Goal: Ask a question

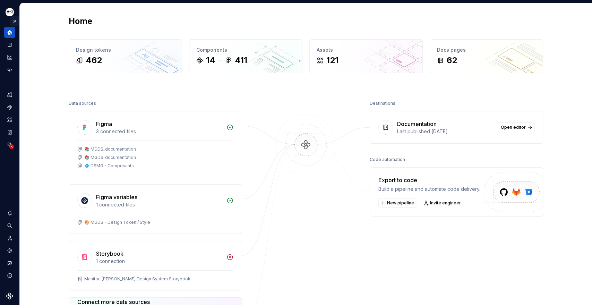
click at [14, 18] on button "Expand sidebar" at bounding box center [15, 21] width 10 height 10
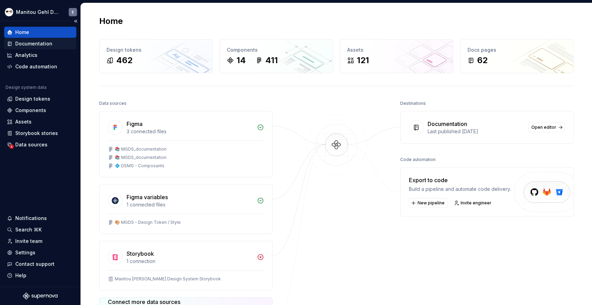
click at [39, 41] on div "Documentation" at bounding box center [33, 43] width 37 height 7
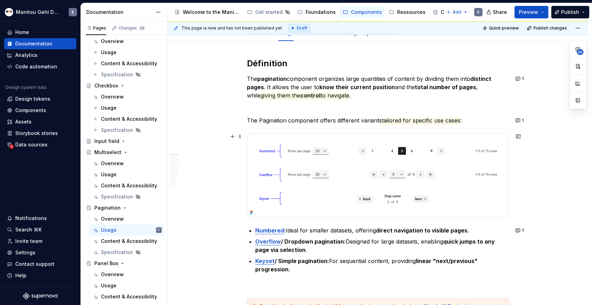
scroll to position [93, 0]
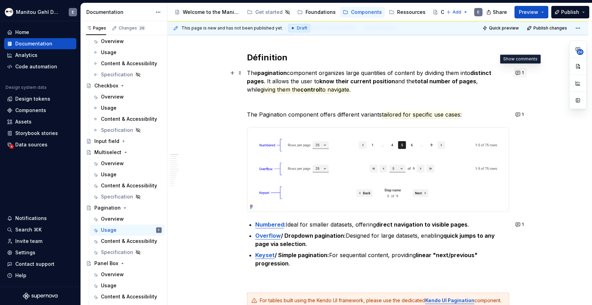
click at [522, 74] on span "1" at bounding box center [523, 73] width 2 height 6
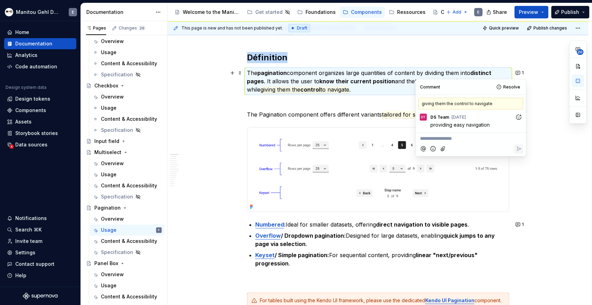
click at [404, 91] on p "The pagination component organizes large quantities of content by dividing them…" at bounding box center [378, 81] width 262 height 25
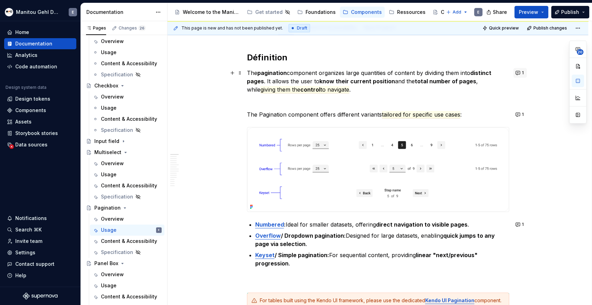
click at [515, 75] on button "1" at bounding box center [520, 73] width 14 height 10
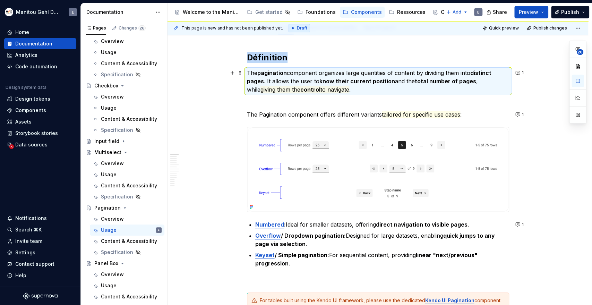
click at [330, 91] on span "to navigate" at bounding box center [335, 89] width 29 height 7
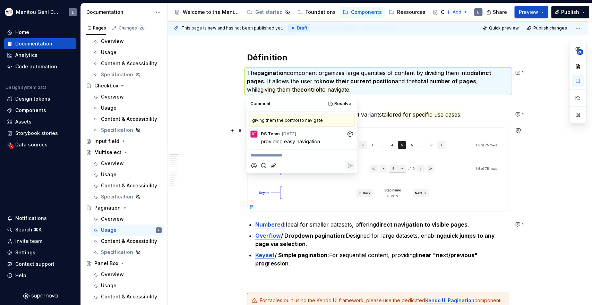
click at [311, 141] on span "providing easy navigation" at bounding box center [290, 141] width 59 height 6
copy span "providing easy navigation"
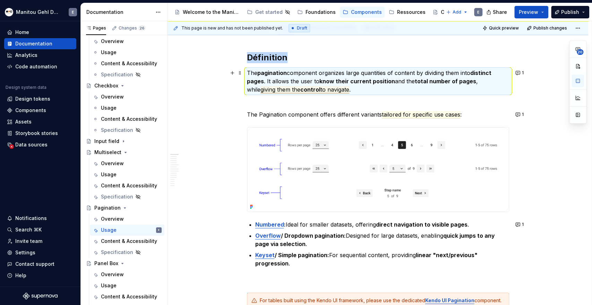
click at [321, 89] on span "to navigate" at bounding box center [335, 89] width 29 height 7
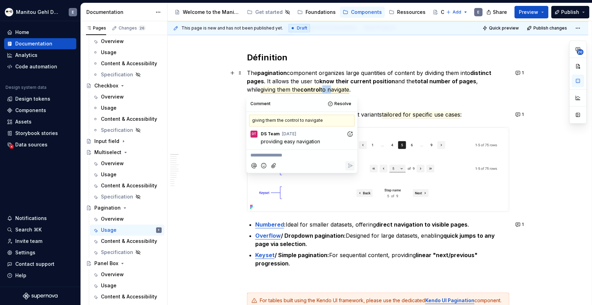
click at [321, 89] on span "to navigate" at bounding box center [335, 89] width 29 height 7
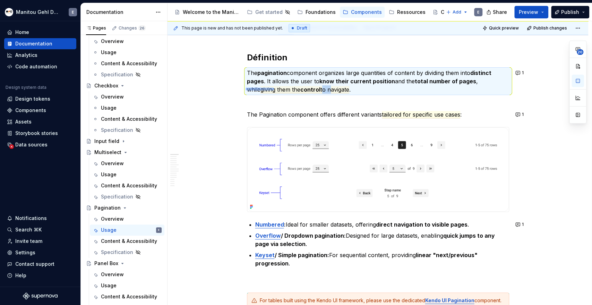
drag, startPoint x: 246, startPoint y: 90, endPoint x: 274, endPoint y: 88, distance: 28.2
click at [274, 88] on div "This page is new and has not been published yet. Draft Quick preview Publish ch…" at bounding box center [380, 163] width 424 height 284
click at [300, 89] on span "control" at bounding box center [310, 89] width 20 height 7
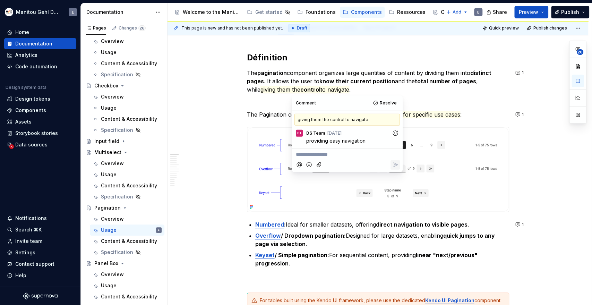
click at [378, 122] on div "giving them the control to navigate" at bounding box center [347, 120] width 105 height 12
click at [351, 123] on div "giving them the control to navigate" at bounding box center [347, 120] width 105 height 12
click at [348, 120] on div "giving them the control to navigate" at bounding box center [347, 120] width 105 height 12
click at [387, 102] on span "Resolve" at bounding box center [388, 103] width 17 height 6
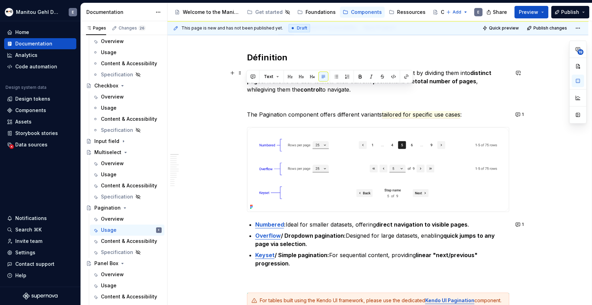
drag, startPoint x: 247, startPoint y: 90, endPoint x: 337, endPoint y: 91, distance: 89.8
click at [337, 91] on commenthighlight "giving them the control to navigate" at bounding box center [305, 89] width 89 height 7
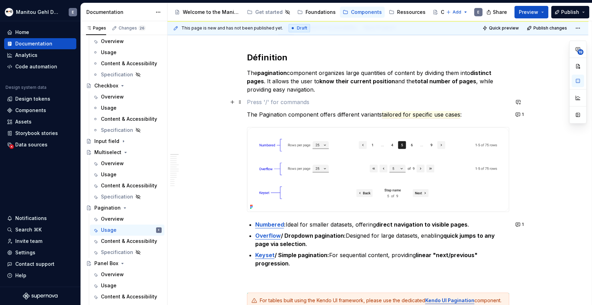
click at [261, 105] on p at bounding box center [378, 102] width 262 height 8
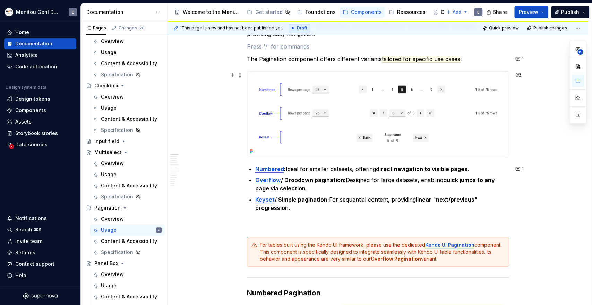
scroll to position [170, 0]
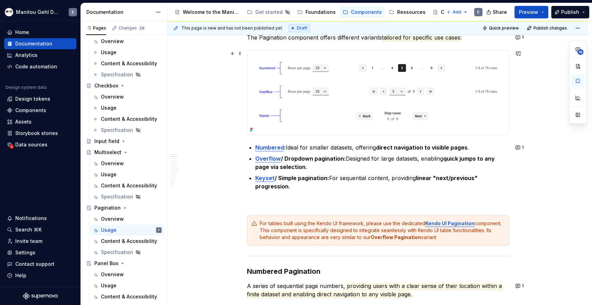
type textarea "*"
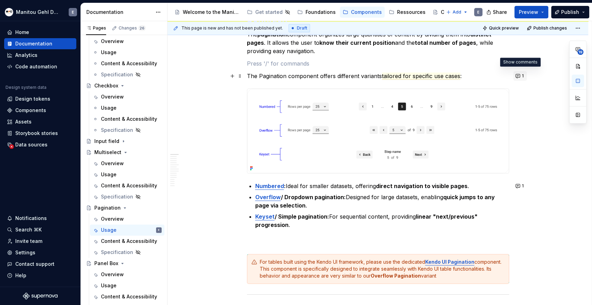
click at [519, 77] on button "1" at bounding box center [520, 76] width 14 height 10
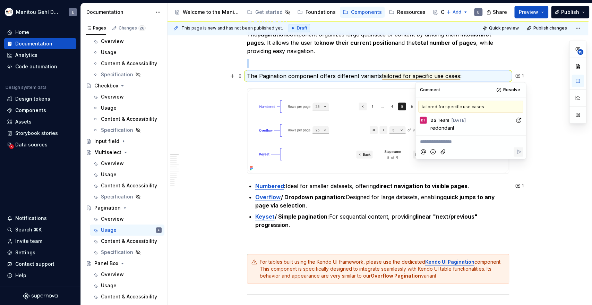
click at [426, 76] on span "tailored for specific use cases" at bounding box center [421, 75] width 78 height 7
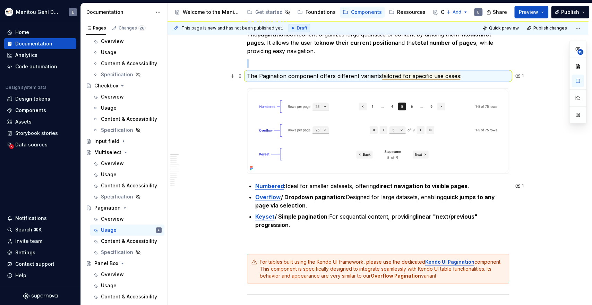
click at [382, 77] on span "tailored for specific use cases" at bounding box center [421, 75] width 78 height 7
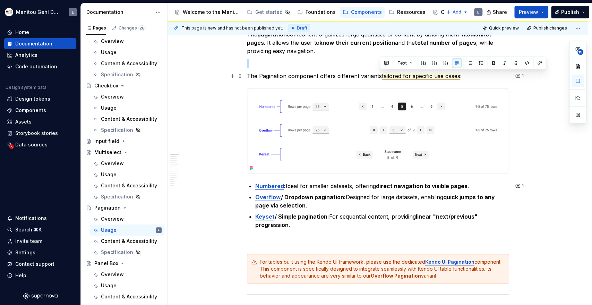
drag, startPoint x: 380, startPoint y: 77, endPoint x: 459, endPoint y: 77, distance: 79.1
click at [459, 77] on span "tailored for specific use cases" at bounding box center [421, 75] width 78 height 7
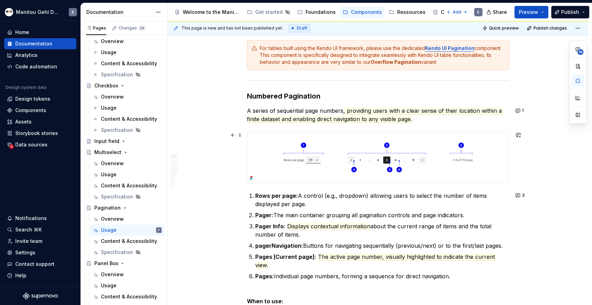
scroll to position [363, 0]
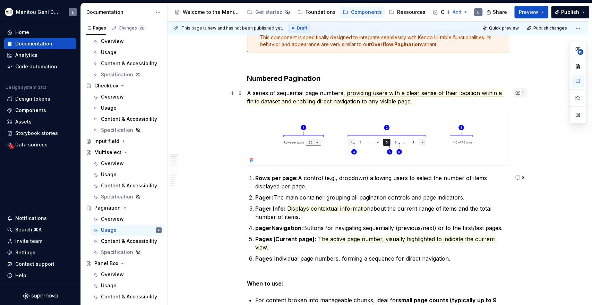
click at [516, 94] on button "1" at bounding box center [520, 93] width 14 height 10
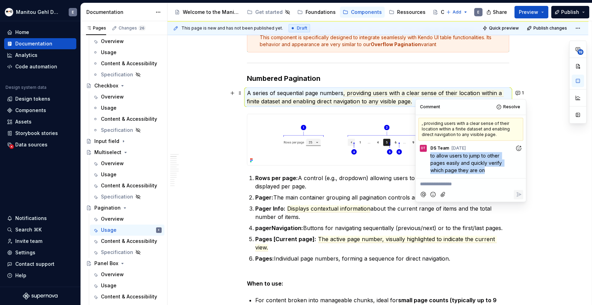
drag, startPoint x: 484, startPoint y: 171, endPoint x: 430, endPoint y: 159, distance: 55.3
click at [430, 159] on p "to allow users to jump to other pages easily and quickly verify which page they…" at bounding box center [472, 163] width 85 height 22
copy span "to allow users to jump to other pages easily and quickly verify which page they…"
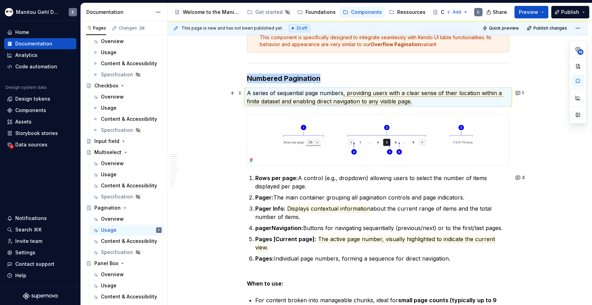
click at [411, 102] on span ", providing users with a clear sense of their location within a finite dataset …" at bounding box center [375, 97] width 257 height 16
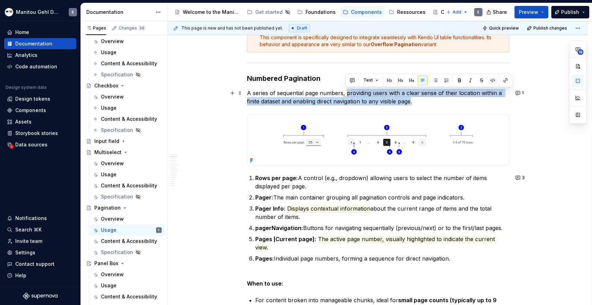
drag, startPoint x: 412, startPoint y: 102, endPoint x: 346, endPoint y: 93, distance: 66.5
click at [346, 93] on span ", providing users with a clear sense of their location within a finite dataset …" at bounding box center [375, 97] width 257 height 16
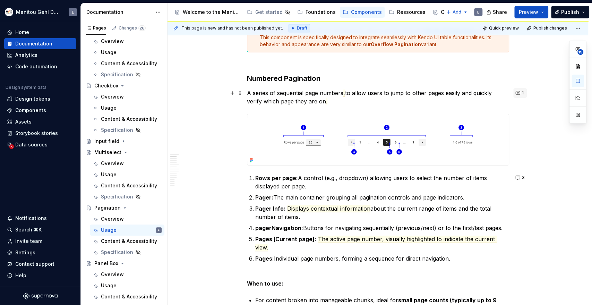
click at [516, 93] on button "1" at bounding box center [520, 93] width 14 height 10
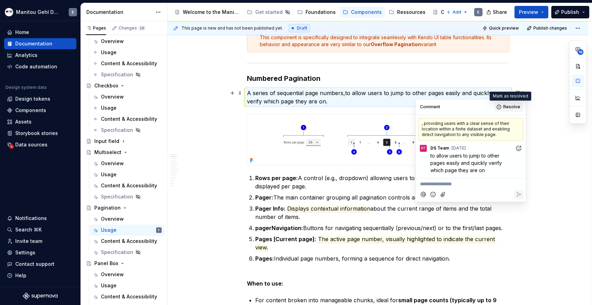
click at [506, 108] on span "Resolve" at bounding box center [511, 107] width 17 height 6
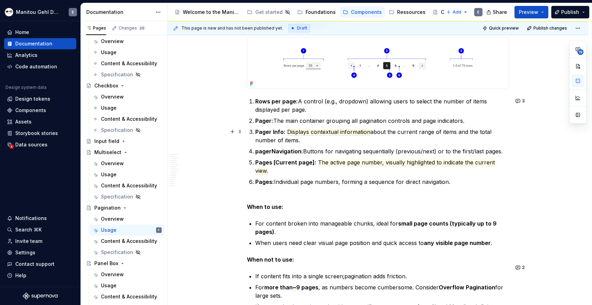
scroll to position [440, 0]
click at [519, 102] on button "3" at bounding box center [520, 101] width 15 height 10
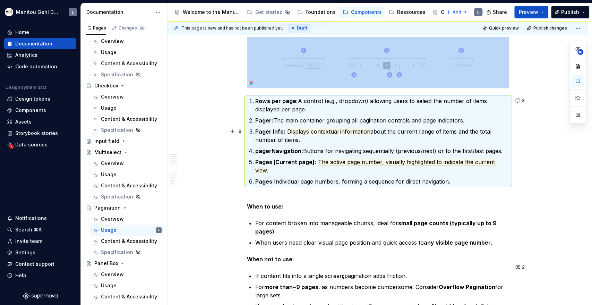
click at [353, 129] on span "Displays contextual information" at bounding box center [328, 131] width 83 height 7
click at [373, 128] on p "Pager Info: Displays contextual information about the current range of items an…" at bounding box center [382, 135] width 254 height 17
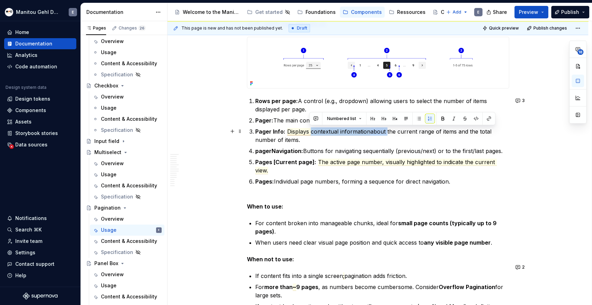
drag, startPoint x: 384, startPoint y: 131, endPoint x: 308, endPoint y: 132, distance: 75.6
click at [308, 132] on p "Pager Info: Displays contextual information about the current range of items an…" at bounding box center [382, 135] width 254 height 17
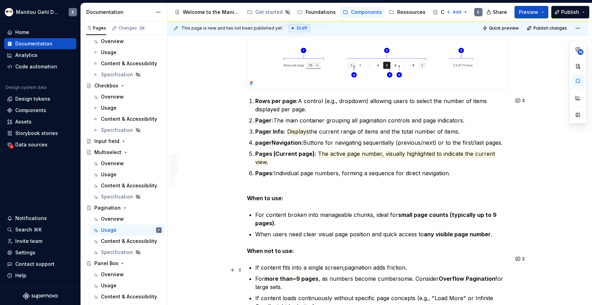
click at [311, 275] on strong "9 pages" at bounding box center [307, 278] width 22 height 7
click at [295, 275] on span "~" at bounding box center [294, 278] width 3 height 7
click at [296, 275] on span "~" at bounding box center [294, 278] width 3 height 7
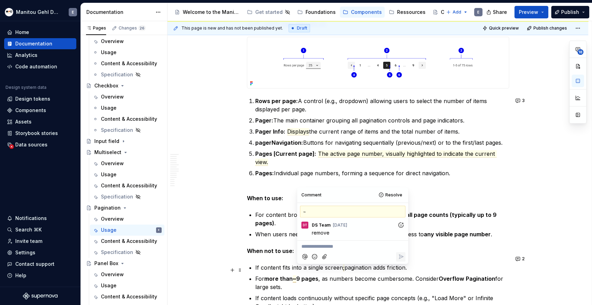
scroll to position [443, 0]
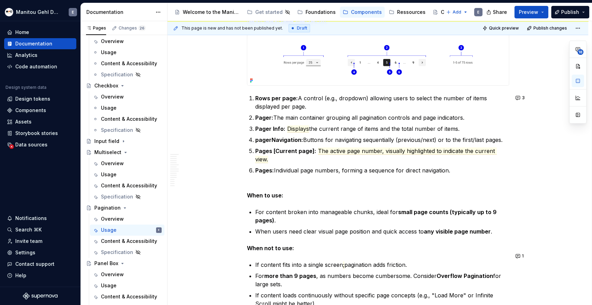
click at [294, 272] on strong "more than 9 pages" at bounding box center [290, 275] width 52 height 7
click at [298, 272] on strong "9 pages" at bounding box center [307, 275] width 22 height 7
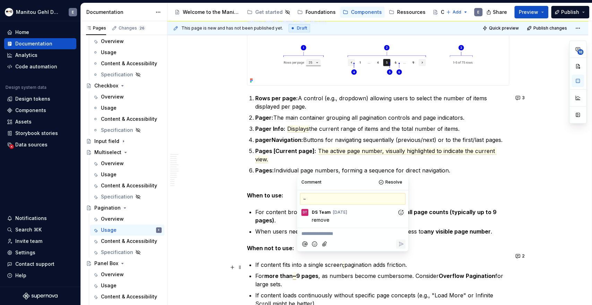
scroll to position [481, 0]
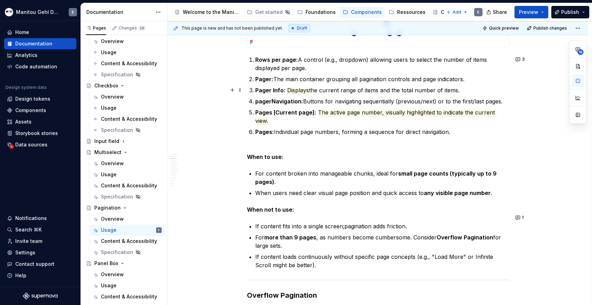
click at [297, 94] on p "Pager Info: Displays the current range of items and the total number of items." at bounding box center [382, 90] width 254 height 8
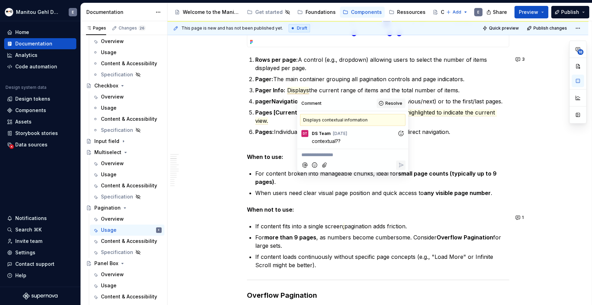
click at [395, 102] on span "Resolve" at bounding box center [393, 104] width 17 height 6
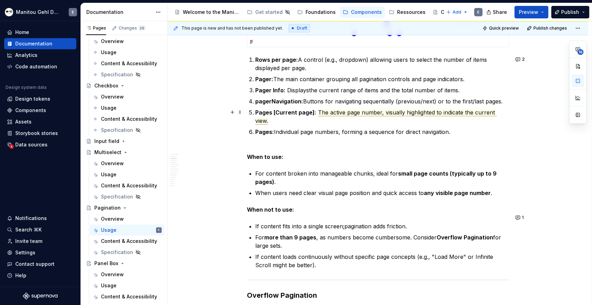
click at [391, 109] on span "The active page number, visually highlighted to indicate the current view." at bounding box center [375, 117] width 241 height 16
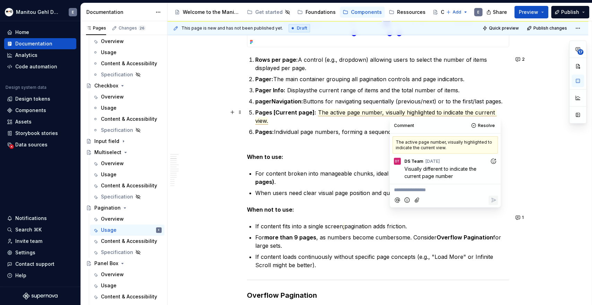
click at [351, 113] on span "The active page number, visually highlighted to indicate the current view." at bounding box center [375, 117] width 241 height 16
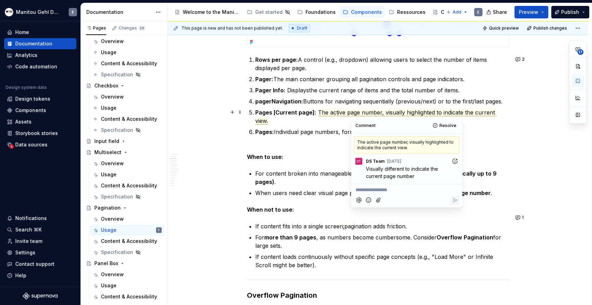
click at [425, 109] on span "The active page number, visually highlighted to indicate the current view." at bounding box center [375, 117] width 241 height 16
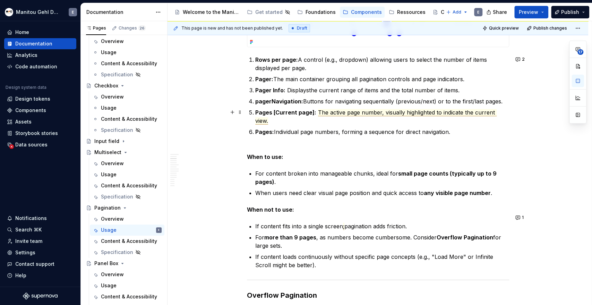
click at [485, 112] on span "The active page number, visually highlighted to indicate the current view." at bounding box center [375, 117] width 241 height 16
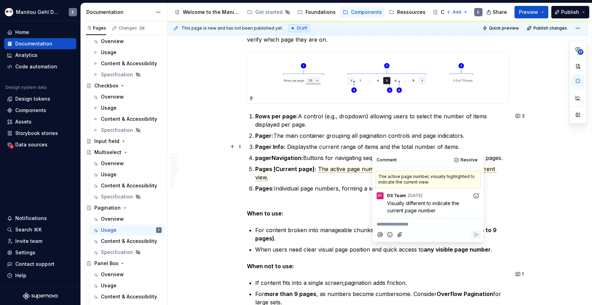
scroll to position [404, 0]
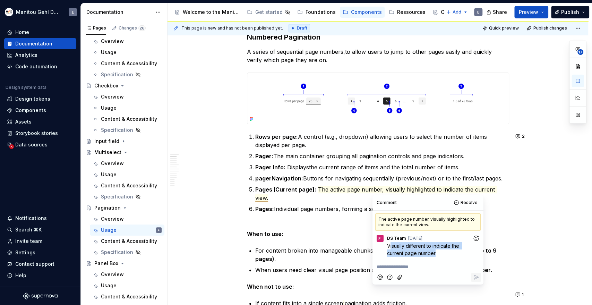
drag, startPoint x: 435, startPoint y: 253, endPoint x: 391, endPoint y: 245, distance: 45.2
click at [391, 245] on span "Visually different to indicate the current page number" at bounding box center [424, 249] width 74 height 13
copy span "isually different to indicate the current page number"
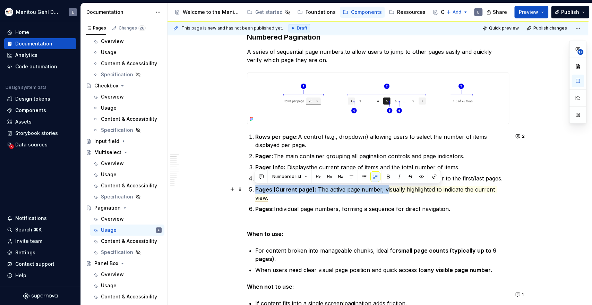
drag, startPoint x: 384, startPoint y: 190, endPoint x: 513, endPoint y: 192, distance: 129.1
drag, startPoint x: 432, startPoint y: 191, endPoint x: 421, endPoint y: 193, distance: 11.1
click at [432, 191] on span "The active page number, visually highlighted to indicate the current view." at bounding box center [375, 194] width 241 height 16
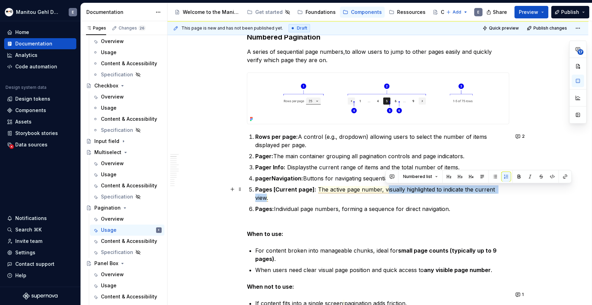
drag, startPoint x: 384, startPoint y: 191, endPoint x: 505, endPoint y: 191, distance: 121.4
click at [497, 191] on span "The active page number, visually highlighted to indicate the current view." at bounding box center [375, 194] width 241 height 16
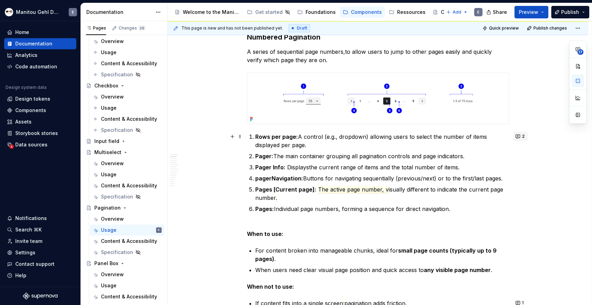
click at [517, 138] on button "2" at bounding box center [520, 136] width 15 height 10
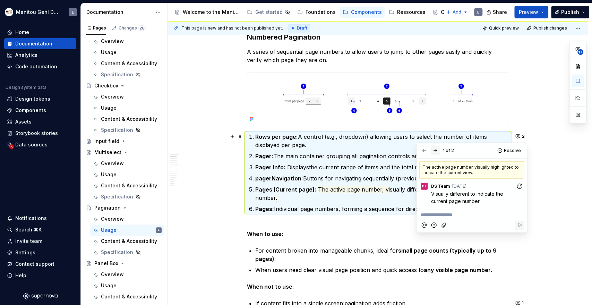
click at [437, 150] on button "button" at bounding box center [435, 151] width 10 height 10
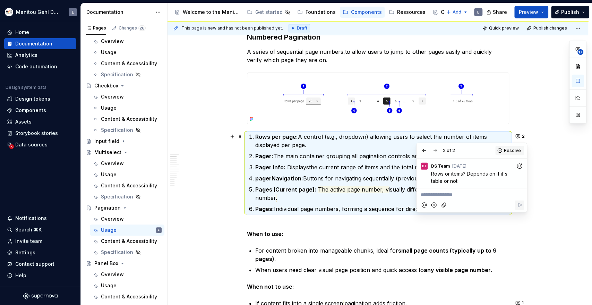
click at [507, 152] on span "Resolve" at bounding box center [512, 151] width 17 height 6
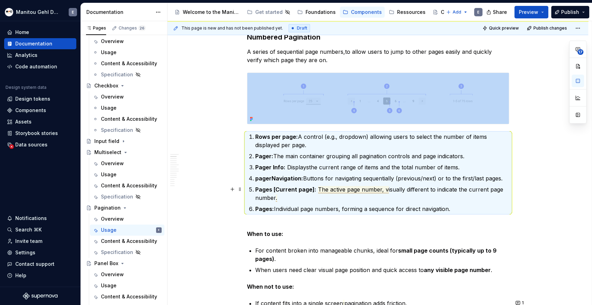
click at [357, 190] on span "The active page number, v" at bounding box center [353, 189] width 71 height 7
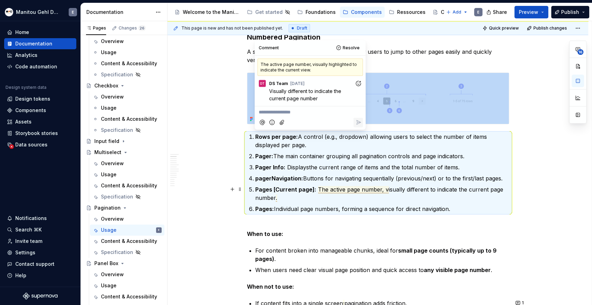
click at [352, 190] on span "The active page number, v" at bounding box center [353, 189] width 71 height 7
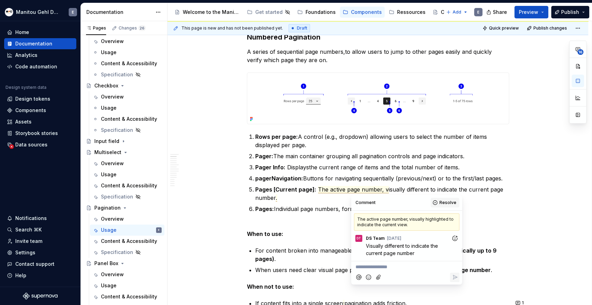
click at [444, 203] on span "Resolve" at bounding box center [447, 203] width 17 height 6
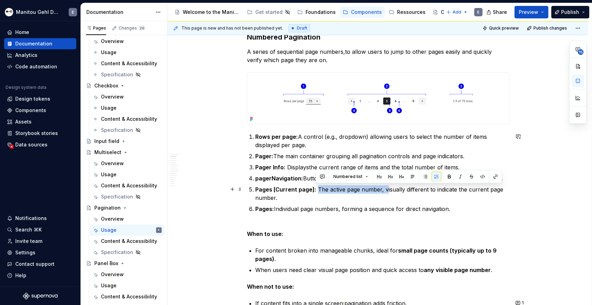
drag, startPoint x: 384, startPoint y: 191, endPoint x: 317, endPoint y: 190, distance: 67.6
click at [318, 190] on commenthighlight "The active page number, v" at bounding box center [353, 189] width 71 height 7
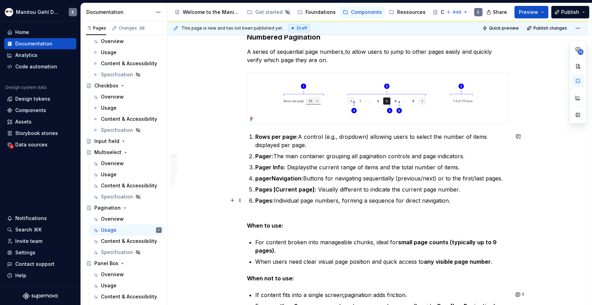
click at [475, 200] on p "Pages: Individual page numbers, forming a sequence for direct navigation." at bounding box center [382, 200] width 254 height 8
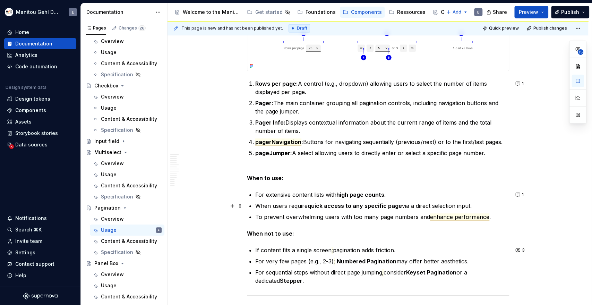
scroll to position [805, 0]
click at [289, 142] on span "pagerNavigation" at bounding box center [278, 141] width 46 height 7
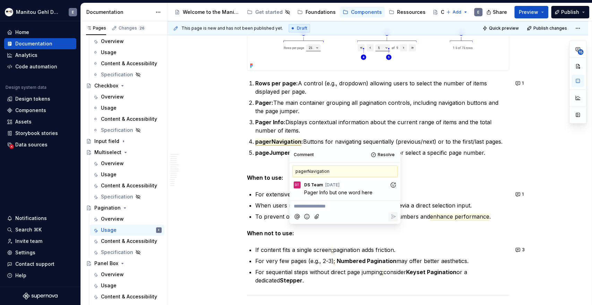
click at [271, 169] on p "When to use:" at bounding box center [378, 173] width 262 height 17
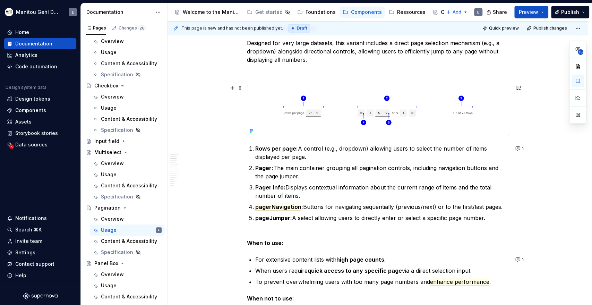
scroll to position [741, 0]
click at [283, 206] on span "pagerNavigation" at bounding box center [278, 206] width 46 height 7
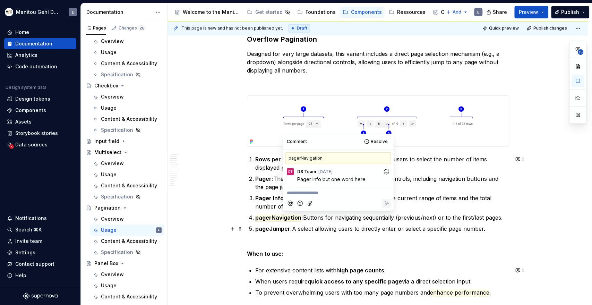
scroll to position [730, 0]
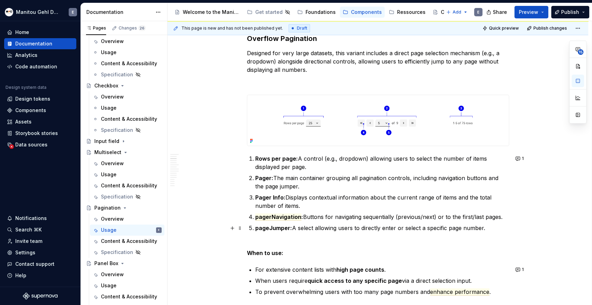
click at [265, 230] on strong "pageJumper:" at bounding box center [273, 227] width 37 height 7
click at [271, 229] on strong "pageJumper:" at bounding box center [273, 227] width 37 height 7
click at [273, 196] on strong "Pager Info:" at bounding box center [270, 197] width 30 height 7
click at [275, 216] on span "pagerNavigation" at bounding box center [278, 216] width 46 height 7
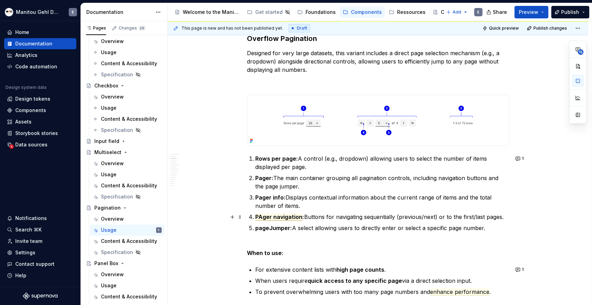
click at [261, 219] on span "PAger navigation" at bounding box center [278, 216] width 47 height 7
click at [256, 230] on strong "pageJumper:" at bounding box center [273, 227] width 37 height 7
click at [270, 224] on strong "PageJumper:" at bounding box center [273, 227] width 37 height 7
click at [276, 215] on span "Pager navigation" at bounding box center [278, 216] width 47 height 7
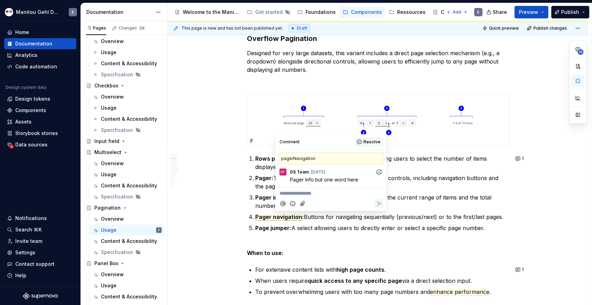
click at [373, 142] on span "Resolve" at bounding box center [372, 142] width 17 height 6
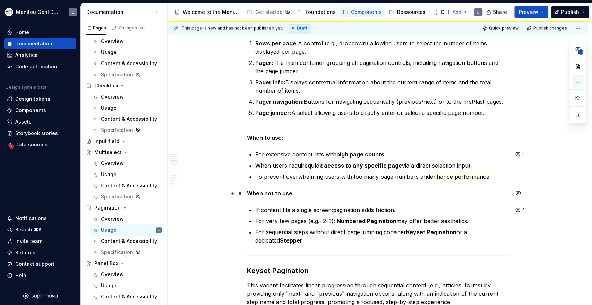
scroll to position [845, 0]
click at [457, 176] on span "enhance performance" at bounding box center [459, 176] width 59 height 7
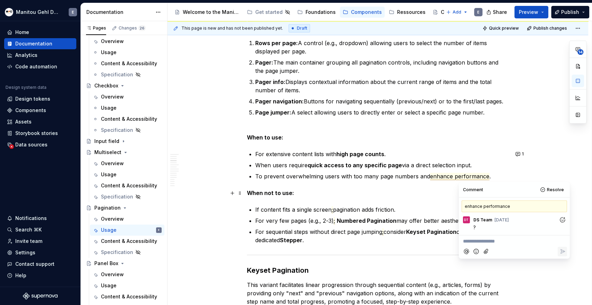
click at [432, 191] on p "When not to use:" at bounding box center [378, 193] width 262 height 8
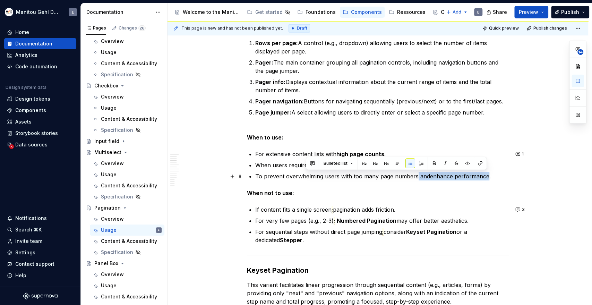
drag, startPoint x: 415, startPoint y: 177, endPoint x: 485, endPoint y: 179, distance: 69.7
click at [485, 179] on p "To prevent overwhelming users with too many page numbers and enhance performanc…" at bounding box center [382, 176] width 254 height 8
drag, startPoint x: 427, startPoint y: 178, endPoint x: 486, endPoint y: 177, distance: 59.0
click at [486, 177] on p "To prevent overwhelming users with too many page numbers and enhance performanc…" at bounding box center [382, 176] width 254 height 8
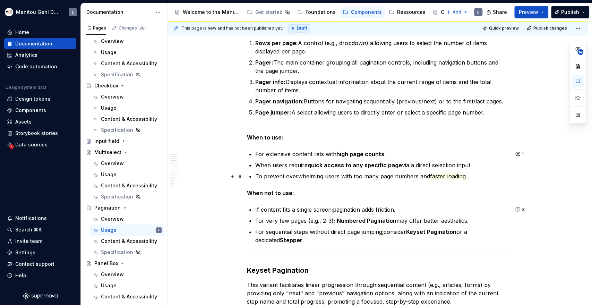
click at [461, 177] on span "faster loading" at bounding box center [448, 176] width 36 height 7
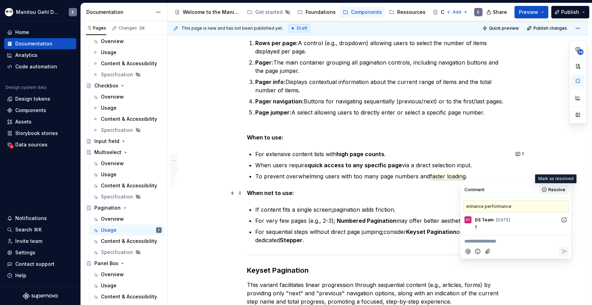
click at [553, 192] on span "Resolve" at bounding box center [556, 190] width 17 height 6
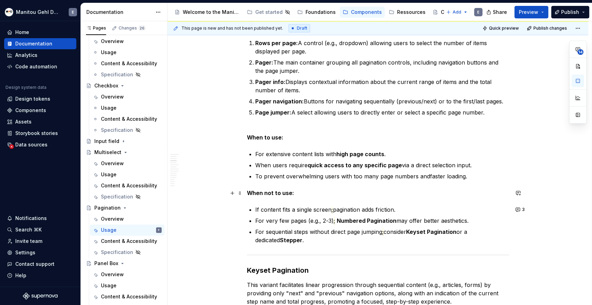
click at [458, 193] on p "When not to use:" at bounding box center [378, 193] width 262 height 8
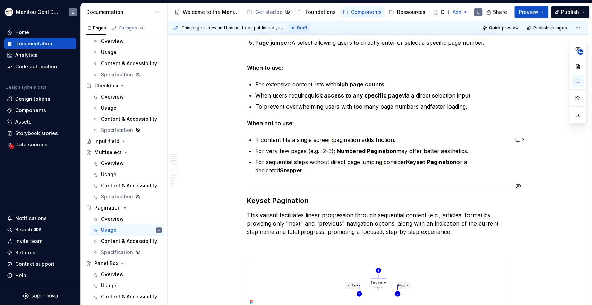
scroll to position [915, 0]
click at [332, 139] on span ";" at bounding box center [332, 139] width 1 height 7
click at [522, 140] on span "3" at bounding box center [523, 140] width 3 height 6
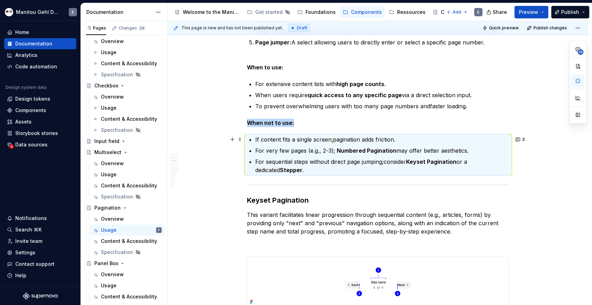
click at [332, 141] on span ";" at bounding box center [332, 139] width 1 height 7
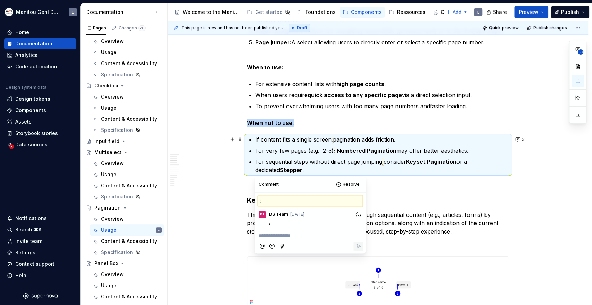
click at [332, 140] on span ";" at bounding box center [332, 139] width 1 height 7
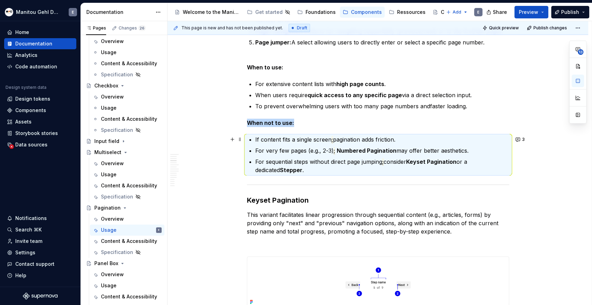
click at [333, 139] on p "If content fits a single screen ; pagination adds friction." at bounding box center [382, 139] width 254 height 8
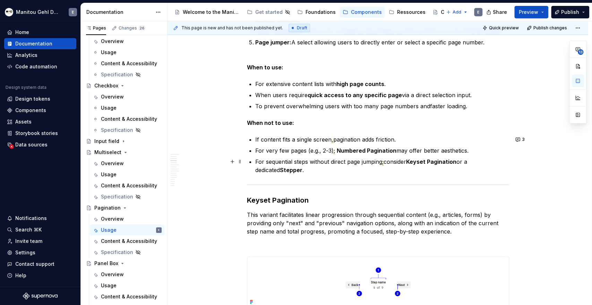
click at [382, 163] on span ";" at bounding box center [382, 161] width 1 height 7
click at [384, 163] on p "For sequential steps without direct page jumping ; consider Keyset Pagination o…" at bounding box center [382, 165] width 254 height 17
click at [334, 153] on span ";" at bounding box center [334, 150] width 1 height 7
drag, startPoint x: 322, startPoint y: 152, endPoint x: 308, endPoint y: 152, distance: 13.9
click at [308, 152] on p "For very few pages (e.g., 2-3) , Numbered Pagination may offer better aesthetic…" at bounding box center [382, 150] width 254 height 8
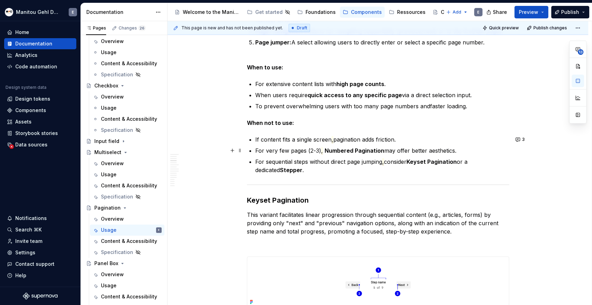
click at [318, 152] on p "For very few pages (2-3) , Numbered Pagination may offer better aesthetics." at bounding box center [382, 150] width 254 height 8
click at [328, 173] on p "For sequential steps without direct page jumping , consider Keyset Pagination o…" at bounding box center [382, 165] width 254 height 17
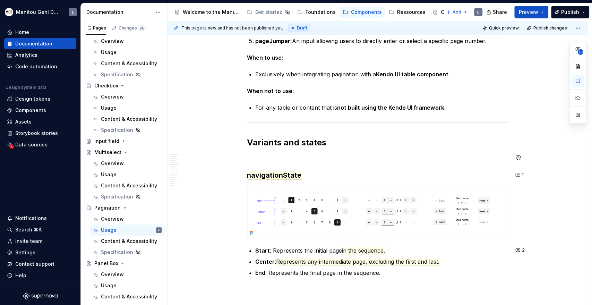
scroll to position [1571, 0]
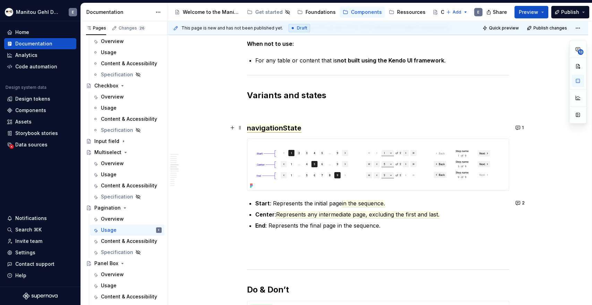
click at [283, 131] on span "navigationState" at bounding box center [274, 128] width 54 height 9
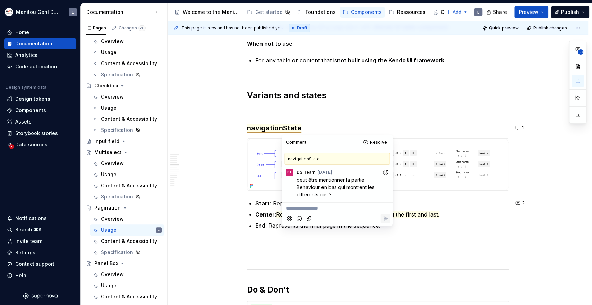
click at [315, 122] on div "Définition The pagination component organizes large quantities of content by di…" at bounding box center [378, 292] width 262 height 3434
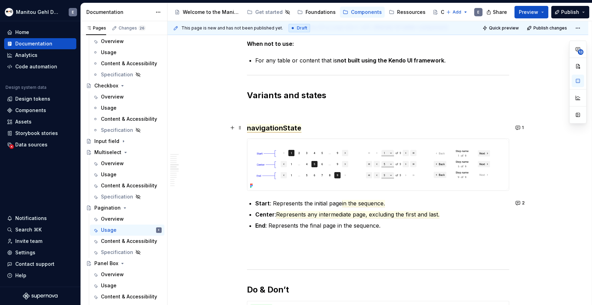
click at [294, 127] on span "navigationState" at bounding box center [274, 128] width 54 height 9
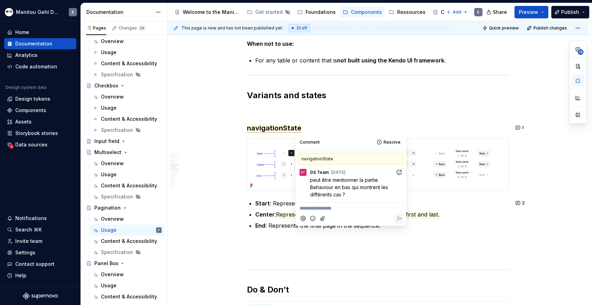
click at [320, 122] on div "Définition The pagination component organizes large quantities of content by di…" at bounding box center [378, 292] width 262 height 3434
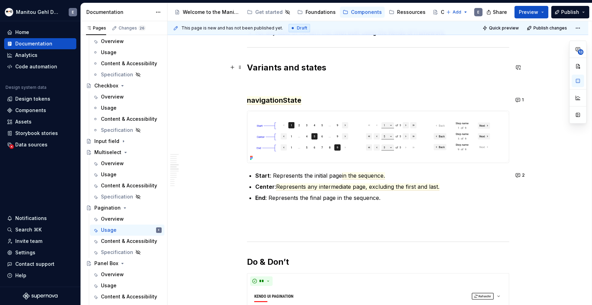
scroll to position [1609, 0]
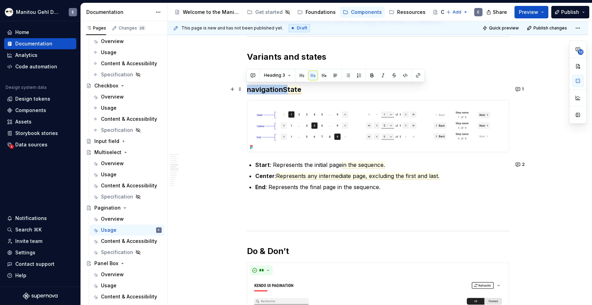
drag, startPoint x: 286, startPoint y: 90, endPoint x: 247, endPoint y: 93, distance: 38.9
click at [247, 93] on span "navigationState" at bounding box center [274, 89] width 54 height 9
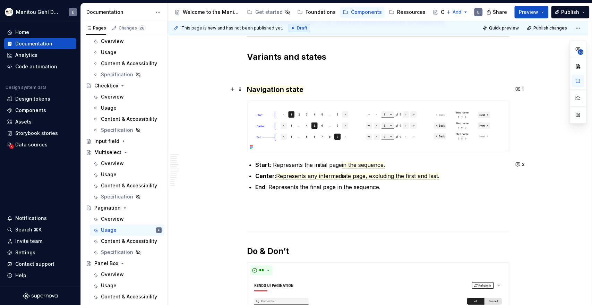
click at [316, 86] on h3 "Navigation state" at bounding box center [378, 90] width 262 height 10
click at [460, 88] on h3 "Navigation state" at bounding box center [378, 90] width 262 height 10
click at [295, 242] on div "Définition The pagination component organizes large quantities of content by di…" at bounding box center [378, 253] width 262 height 3434
click at [334, 175] on span "Represents any intermediate page, excluding the first and last." at bounding box center [357, 175] width 163 height 7
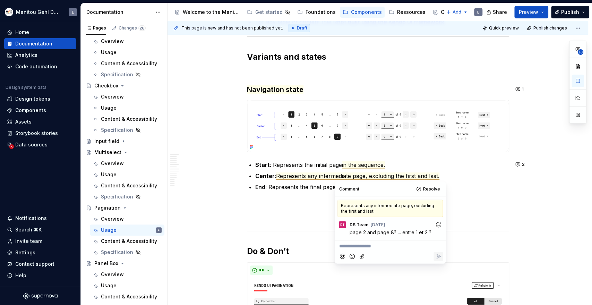
click at [304, 212] on p at bounding box center [378, 216] width 262 height 8
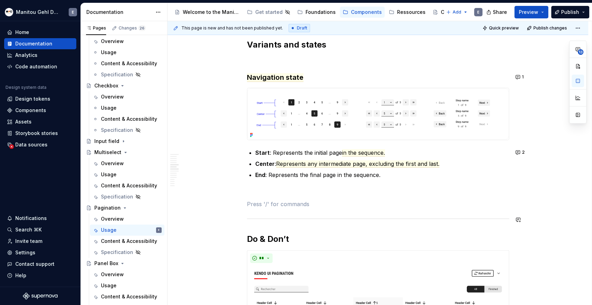
scroll to position [1621, 0]
click at [282, 191] on p at bounding box center [378, 192] width 262 height 8
click at [365, 154] on span "in the sequence." at bounding box center [363, 153] width 43 height 7
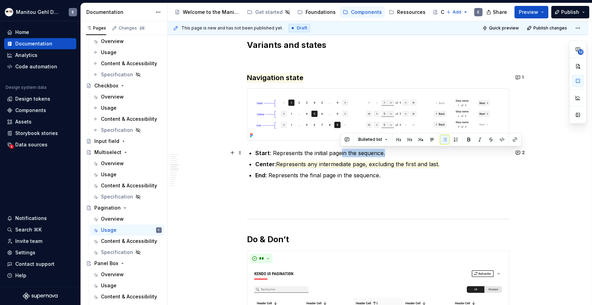
drag, startPoint x: 340, startPoint y: 154, endPoint x: 383, endPoint y: 152, distance: 43.1
click at [383, 152] on p "Start : Represents the initial page in the sequence." at bounding box center [382, 153] width 254 height 8
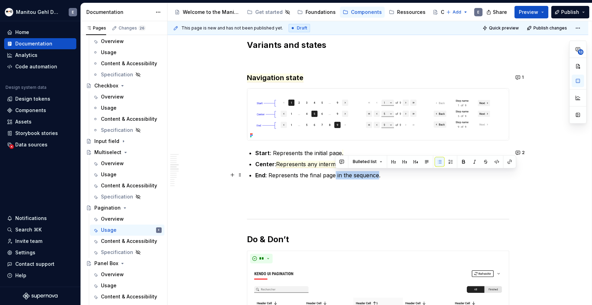
drag, startPoint x: 334, startPoint y: 177, endPoint x: 377, endPoint y: 177, distance: 43.4
click at [377, 177] on p "End : Represents the final page in the sequence." at bounding box center [382, 175] width 254 height 8
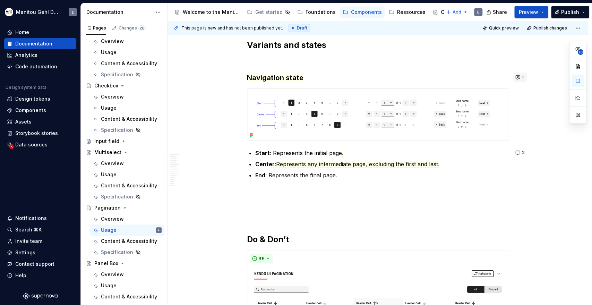
click at [517, 76] on button "1" at bounding box center [520, 77] width 14 height 10
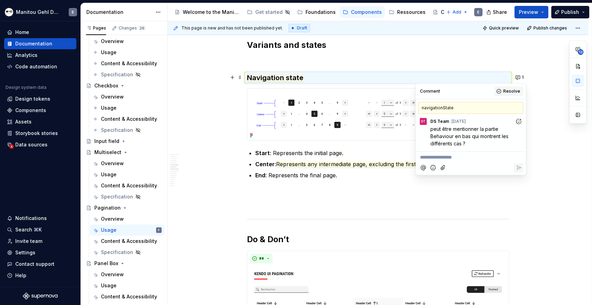
click at [508, 93] on span "Resolve" at bounding box center [511, 91] width 17 height 6
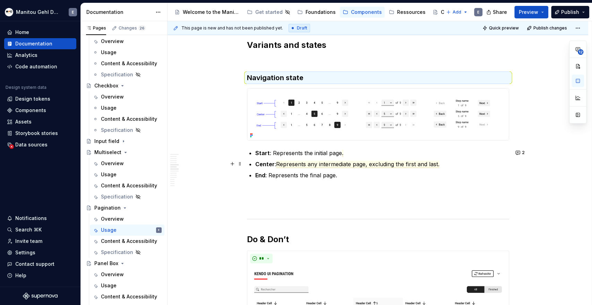
scroll to position [1582, 0]
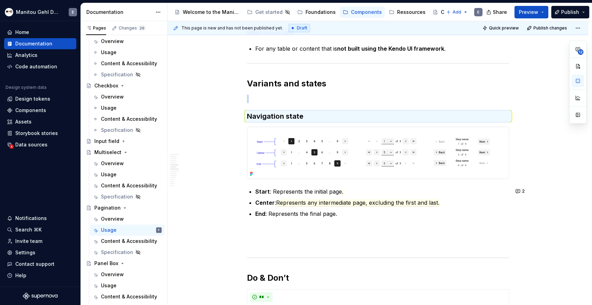
click at [350, 225] on div "Définition The pagination component organizes large quantities of content by di…" at bounding box center [378, 280] width 262 height 3434
click at [286, 228] on p at bounding box center [378, 230] width 262 height 8
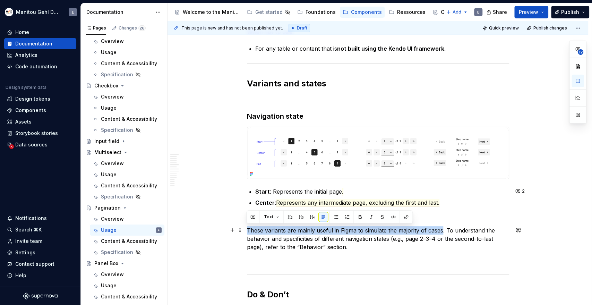
drag, startPoint x: 247, startPoint y: 229, endPoint x: 441, endPoint y: 230, distance: 193.6
click at [441, 230] on p "These variants are mainly useful in Figma to simulate the majority of cases. To…" at bounding box center [378, 238] width 262 height 25
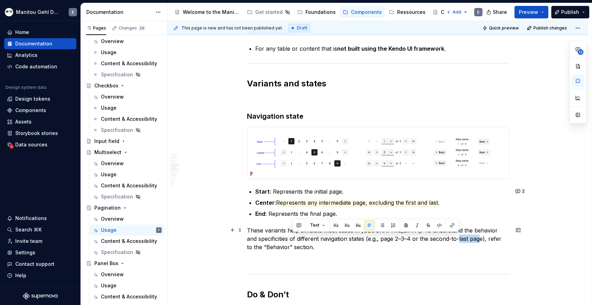
drag, startPoint x: 458, startPoint y: 238, endPoint x: 439, endPoint y: 240, distance: 18.5
click at [439, 240] on p "These variants help simulate most cases in [GEOGRAPHIC_DATA]. To understand the…" at bounding box center [378, 238] width 262 height 25
drag, startPoint x: 463, startPoint y: 238, endPoint x: 485, endPoint y: 240, distance: 21.9
click at [485, 241] on p "These variants help simulate most cases in [GEOGRAPHIC_DATA]. To understand the…" at bounding box center [378, 238] width 262 height 25
click at [479, 226] on button "button" at bounding box center [480, 225] width 10 height 10
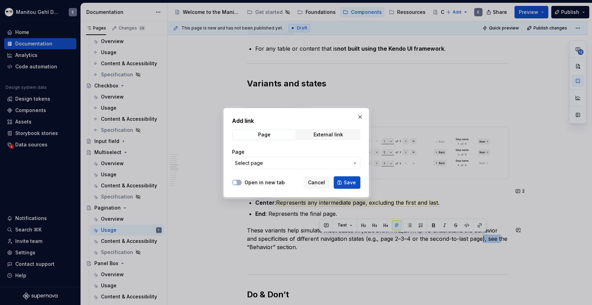
type textarea "*"
click at [283, 162] on span "Select page" at bounding box center [292, 163] width 114 height 7
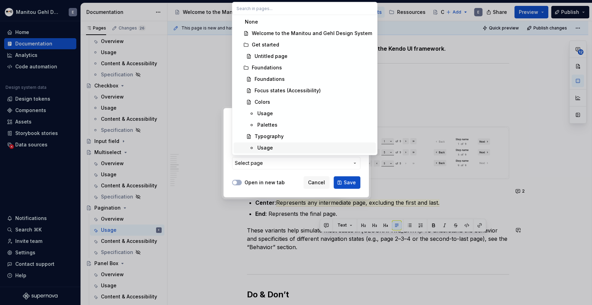
click at [281, 176] on div "Add link Page External link Page Select page Open in new tab Cancel Save" at bounding box center [296, 152] width 592 height 305
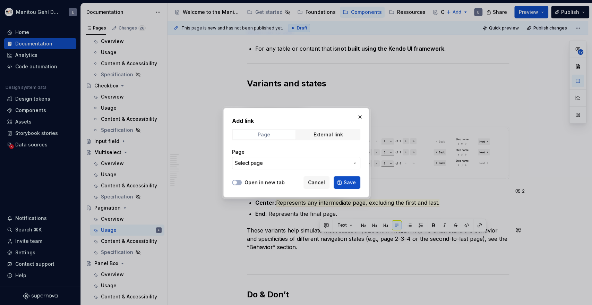
click at [274, 134] on span "Page" at bounding box center [264, 135] width 63 height 10
click at [313, 135] on span "External link" at bounding box center [328, 135] width 63 height 10
click at [280, 136] on span "Page" at bounding box center [264, 135] width 63 height 10
click at [295, 161] on span "Select page" at bounding box center [292, 163] width 114 height 7
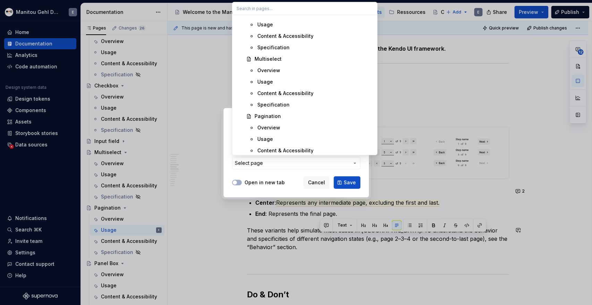
scroll to position [539, 0]
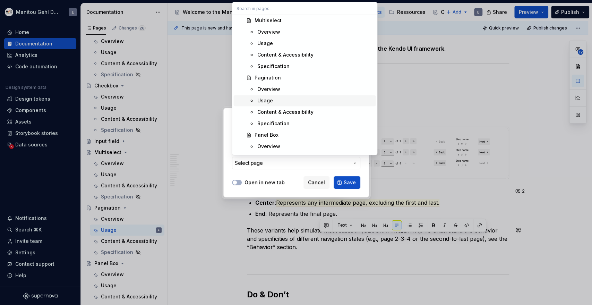
click at [272, 99] on div "Usage" at bounding box center [265, 100] width 16 height 7
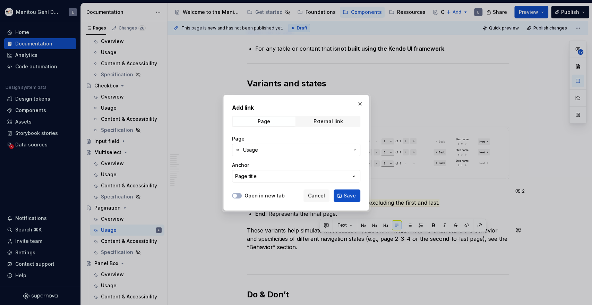
click at [347, 152] on span "Usage" at bounding box center [296, 149] width 106 height 7
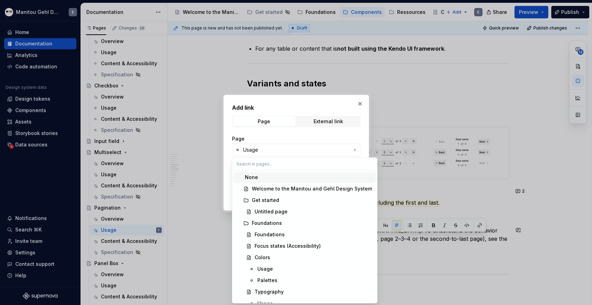
click at [319, 136] on div "Add link Page External link Page Usage Anchor Page title Open in new tab Cancel…" at bounding box center [296, 152] width 592 height 305
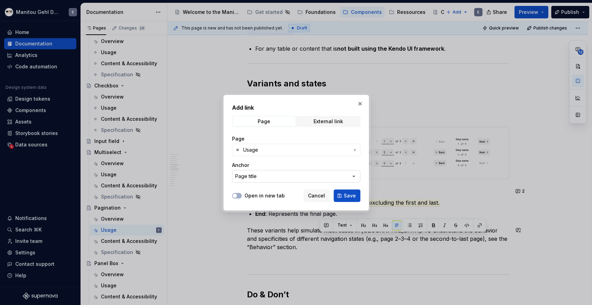
click at [352, 176] on icon "button" at bounding box center [353, 176] width 7 height 7
click at [278, 205] on div "Page title" at bounding box center [309, 203] width 128 height 7
click at [288, 177] on button "Page title" at bounding box center [296, 176] width 128 height 12
type input "b"
click at [389, 87] on div at bounding box center [296, 152] width 592 height 305
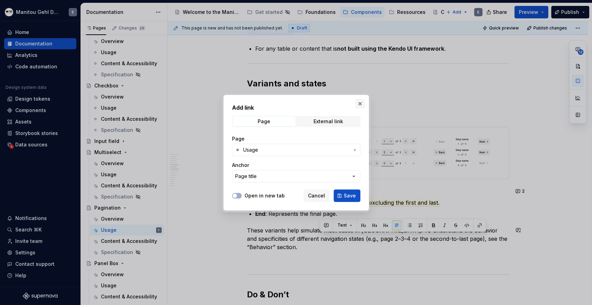
click at [356, 102] on button "button" at bounding box center [360, 104] width 10 height 10
type textarea "*"
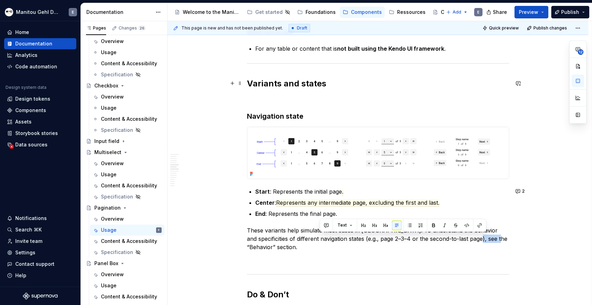
click at [312, 86] on strong "Variants and states" at bounding box center [286, 83] width 79 height 10
click at [314, 83] on strong "Variants and states" at bounding box center [286, 83] width 79 height 10
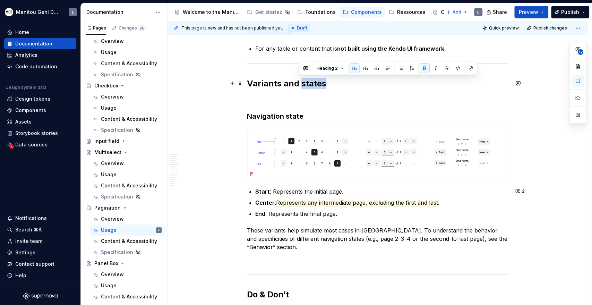
click at [314, 83] on strong "Variants and states" at bounding box center [286, 83] width 79 height 10
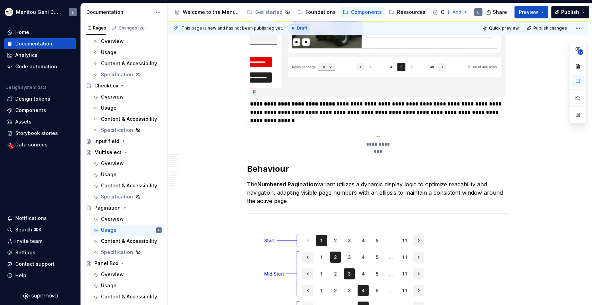
scroll to position [2469, 0]
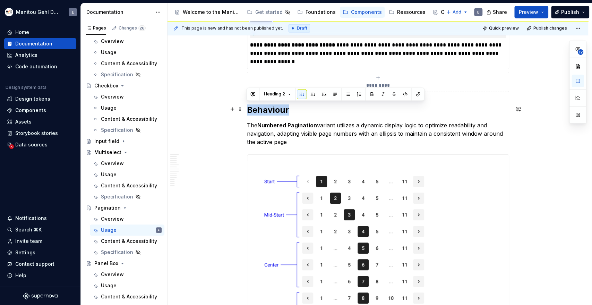
drag, startPoint x: 302, startPoint y: 109, endPoint x: 246, endPoint y: 111, distance: 56.6
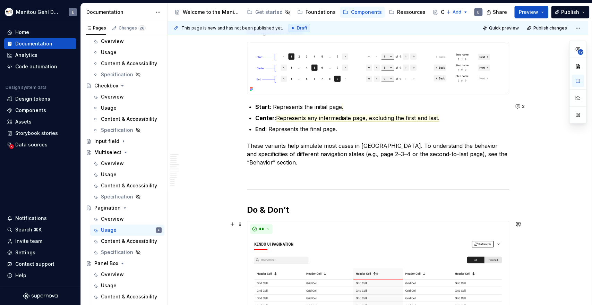
scroll to position [1582, 0]
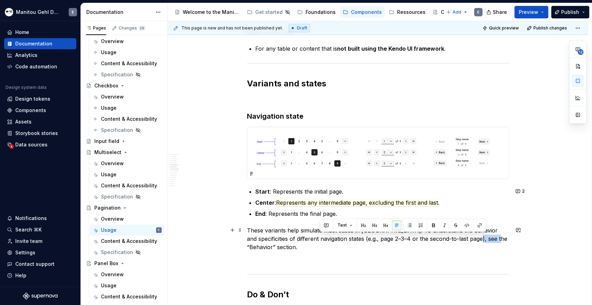
drag, startPoint x: 462, startPoint y: 241, endPoint x: 484, endPoint y: 241, distance: 22.2
click at [484, 241] on p "These variants help simulate most cases in [GEOGRAPHIC_DATA]. To understand the…" at bounding box center [378, 238] width 262 height 25
click at [477, 227] on button "button" at bounding box center [480, 225] width 10 height 10
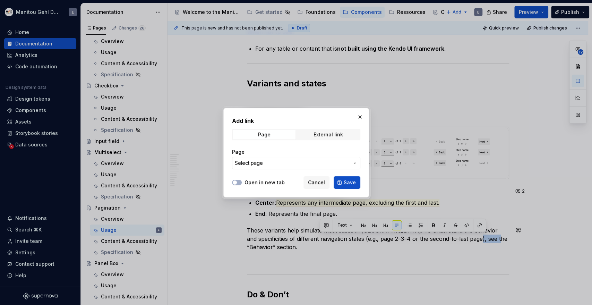
click at [314, 161] on span "Select page" at bounding box center [292, 163] width 114 height 7
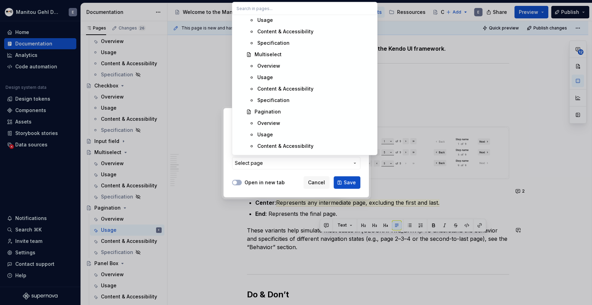
scroll to position [539, 0]
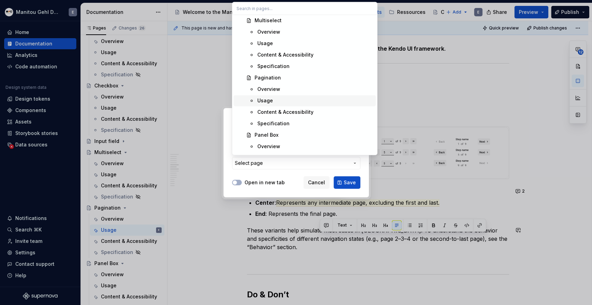
click at [270, 103] on div "Usage" at bounding box center [265, 100] width 16 height 7
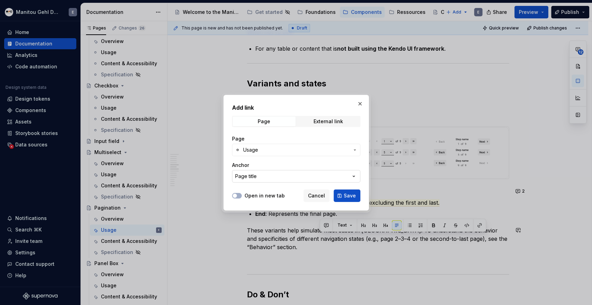
click at [342, 174] on button "Page title" at bounding box center [296, 176] width 128 height 12
click at [305, 201] on div "Page title" at bounding box center [309, 203] width 128 height 7
click at [328, 173] on button "Page title" at bounding box center [296, 176] width 128 height 12
type input "Behavior"
click at [302, 188] on input "Behavior" at bounding box center [304, 190] width 145 height 12
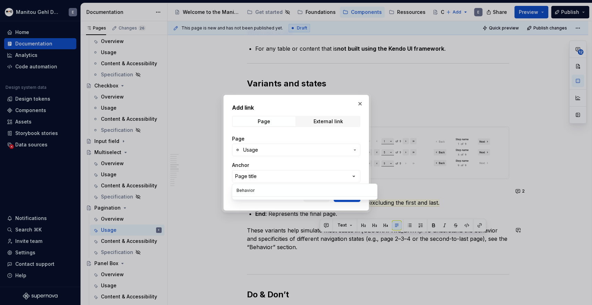
click at [303, 186] on input "Behavior" at bounding box center [304, 190] width 145 height 12
click at [338, 153] on div "Add link Page External link Page Usage Anchor Page title Open in new tab Cancel…" at bounding box center [296, 152] width 592 height 305
click at [352, 146] on button "Usage" at bounding box center [296, 150] width 128 height 12
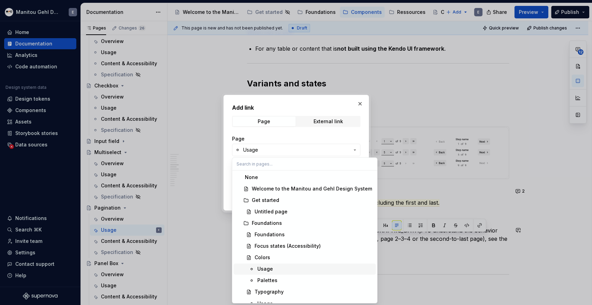
click at [265, 268] on div "Usage" at bounding box center [265, 268] width 16 height 7
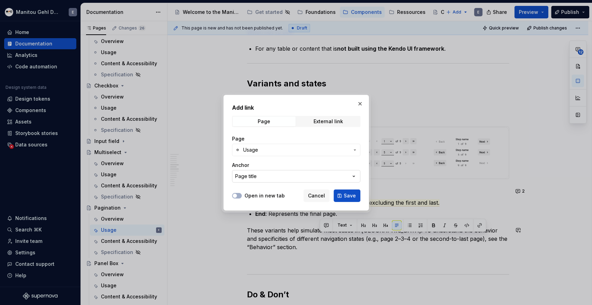
click at [301, 177] on button "Page title" at bounding box center [296, 176] width 128 height 12
click at [311, 151] on div "Add link Page External link Page Usage Anchor Page title Open in new tab Cancel…" at bounding box center [296, 152] width 592 height 305
click at [320, 145] on button "Usage" at bounding box center [296, 150] width 128 height 12
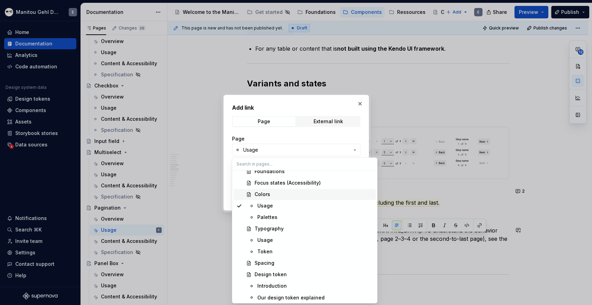
scroll to position [66, 0]
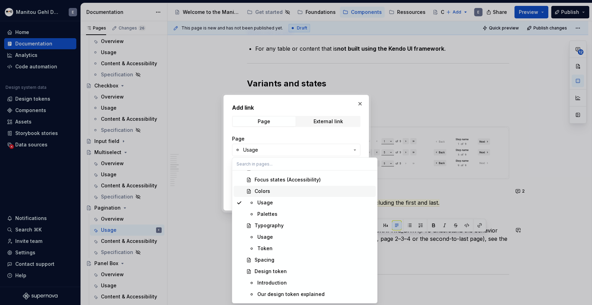
click at [269, 190] on div "Colors" at bounding box center [262, 191] width 16 height 7
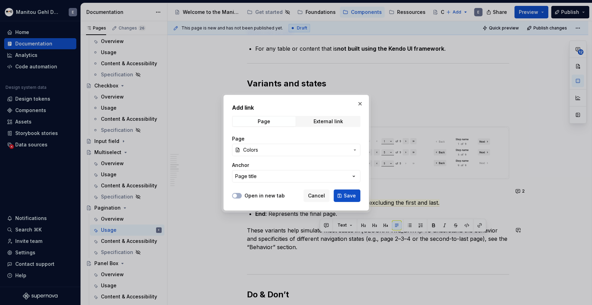
click at [308, 180] on button "Page title" at bounding box center [296, 176] width 128 height 12
click at [325, 152] on div "Add link Page External link Page Colors Anchor Page title Open in new tab Cance…" at bounding box center [296, 152] width 592 height 305
click at [325, 153] on button "Colors" at bounding box center [296, 150] width 128 height 12
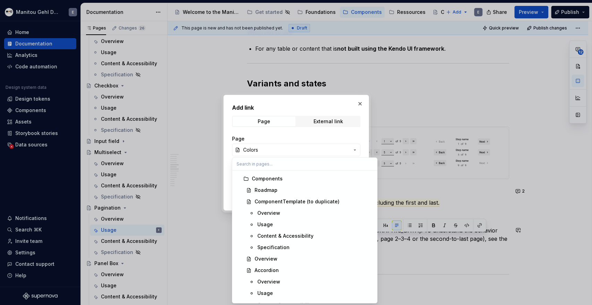
scroll to position [305, 0]
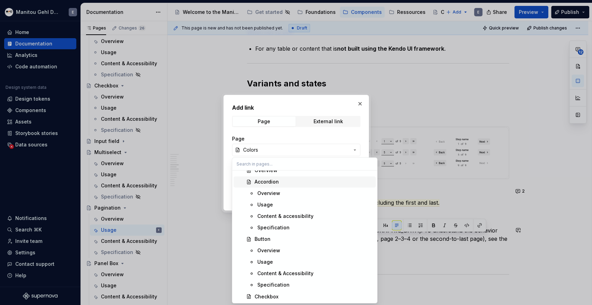
click at [272, 178] on div "Accordion" at bounding box center [266, 181] width 24 height 7
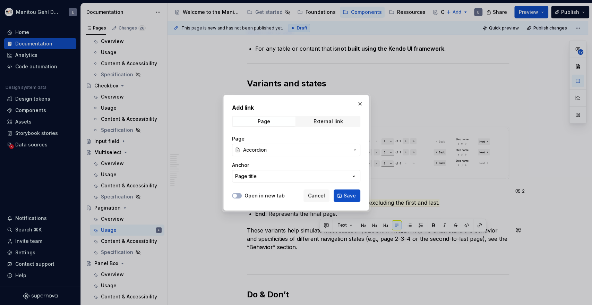
click at [284, 178] on button "Page title" at bounding box center [296, 176] width 128 height 12
click at [275, 203] on div "Page title" at bounding box center [309, 203] width 128 height 7
click at [238, 195] on button "Open in new tab" at bounding box center [237, 196] width 10 height 6
click at [238, 195] on span "button" at bounding box center [239, 196] width 4 height 4
click at [345, 172] on button "Page title" at bounding box center [296, 176] width 128 height 12
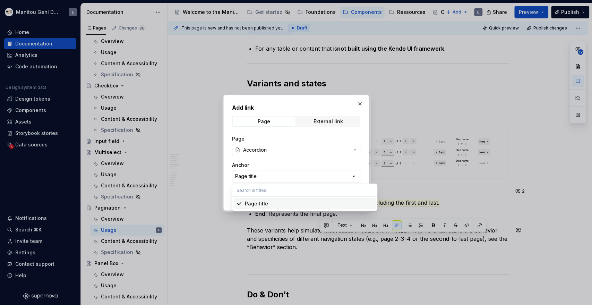
click at [299, 203] on div "Page title" at bounding box center [309, 203] width 128 height 7
click at [354, 152] on icon "button" at bounding box center [355, 150] width 6 height 6
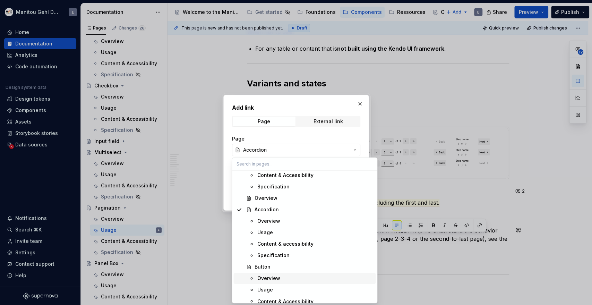
scroll to position [316, 0]
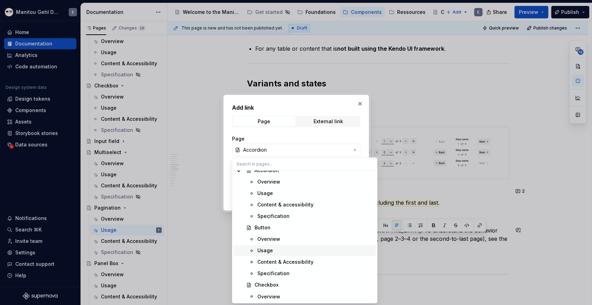
click at [274, 246] on span "Usage" at bounding box center [304, 250] width 142 height 11
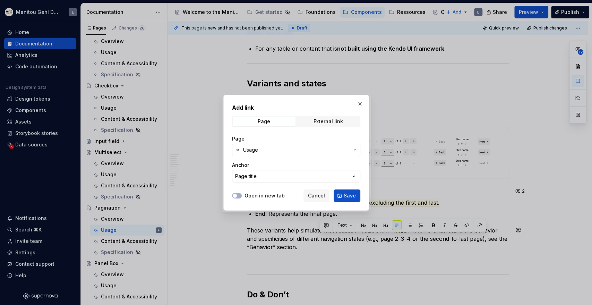
click at [335, 177] on button "Page title" at bounding box center [296, 176] width 128 height 12
click at [335, 177] on div "Add link Page External link Page Usage Anchor Page title Open in new tab Cancel…" at bounding box center [296, 152] width 592 height 305
type textarea "*"
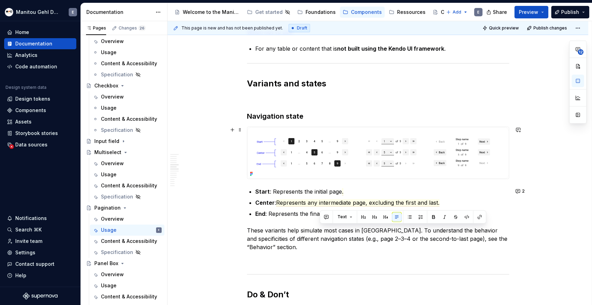
scroll to position [1624, 0]
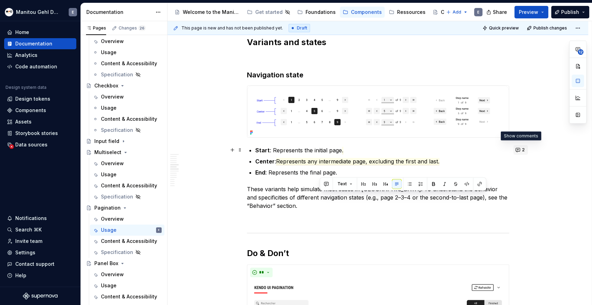
click at [518, 150] on button "2" at bounding box center [520, 150] width 15 height 10
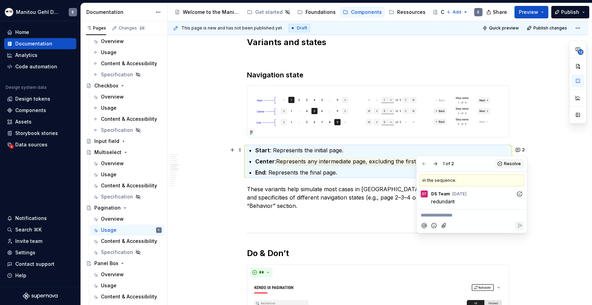
click at [513, 163] on span "Resolve" at bounding box center [512, 164] width 17 height 6
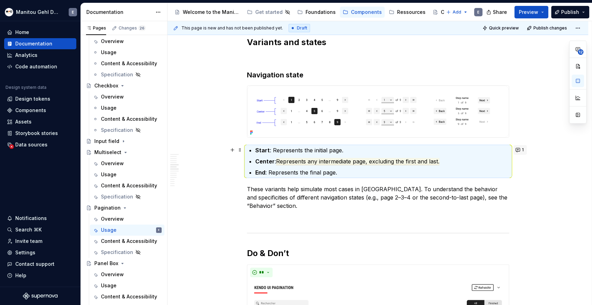
click at [522, 149] on span "1" at bounding box center [523, 150] width 2 height 6
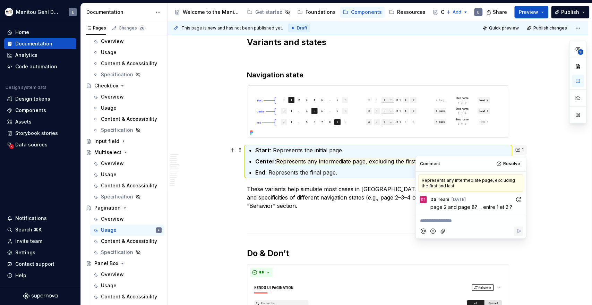
click at [518, 149] on button "1" at bounding box center [520, 150] width 14 height 10
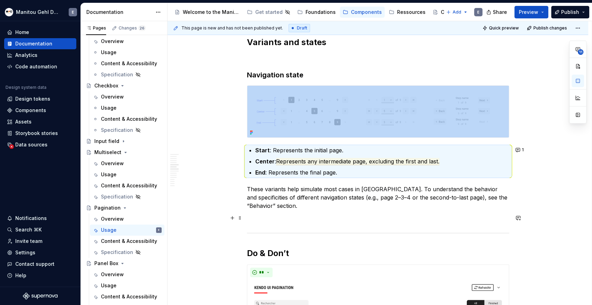
click at [427, 215] on p at bounding box center [378, 218] width 262 height 8
click at [517, 150] on button "1" at bounding box center [520, 150] width 14 height 10
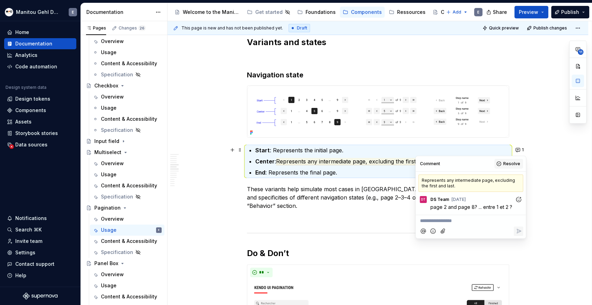
click at [514, 165] on span "Resolve" at bounding box center [511, 164] width 17 height 6
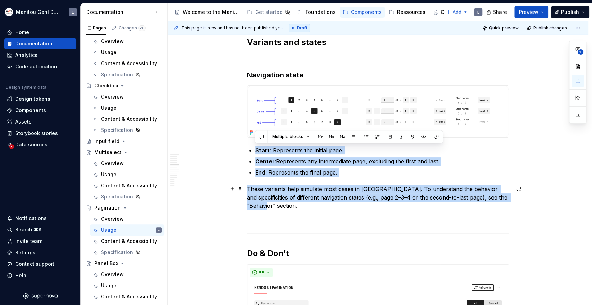
drag, startPoint x: 462, startPoint y: 198, endPoint x: 483, endPoint y: 202, distance: 20.5
click at [483, 202] on p "These variants help simulate most cases in [GEOGRAPHIC_DATA]. To understand the…" at bounding box center [378, 197] width 262 height 25
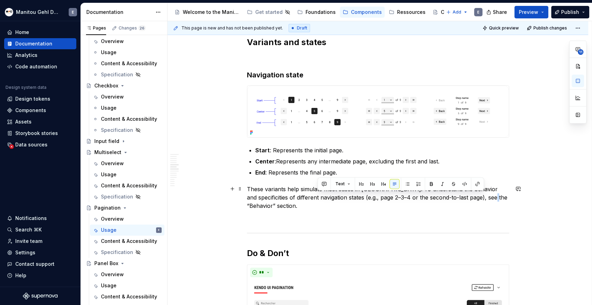
drag, startPoint x: 484, startPoint y: 199, endPoint x: 480, endPoint y: 198, distance: 4.4
click at [480, 198] on p "These variants help simulate most cases in [GEOGRAPHIC_DATA]. To understand the…" at bounding box center [378, 197] width 262 height 25
drag, startPoint x: 486, startPoint y: 199, endPoint x: 463, endPoint y: 197, distance: 23.0
click at [463, 197] on p "These variants help simulate most cases in [GEOGRAPHIC_DATA]. To understand the…" at bounding box center [378, 197] width 262 height 25
click at [330, 182] on button "button" at bounding box center [327, 184] width 10 height 10
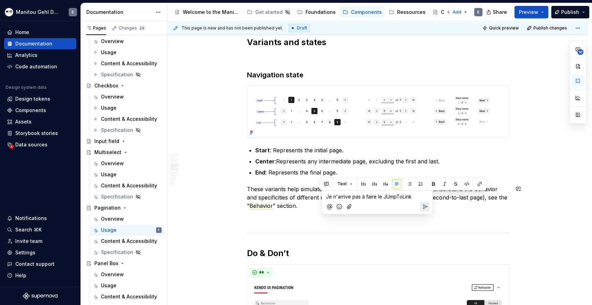
click at [389, 197] on span "Je n'arrive pas à faire le JUmpToLink" at bounding box center [369, 197] width 86 height 6
drag, startPoint x: 415, startPoint y: 196, endPoint x: 382, endPoint y: 196, distance: 32.3
click at [382, 196] on p "Je n'arrive pas à faire le JumpToLink" at bounding box center [377, 196] width 102 height 7
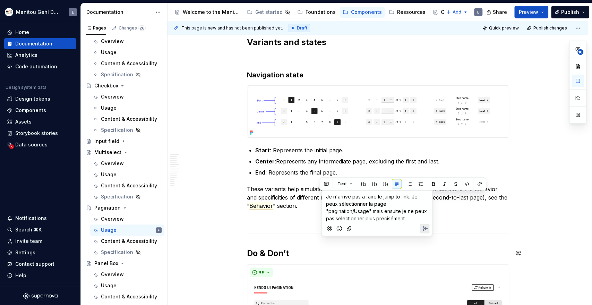
click at [426, 228] on icon "Send" at bounding box center [425, 228] width 4 height 4
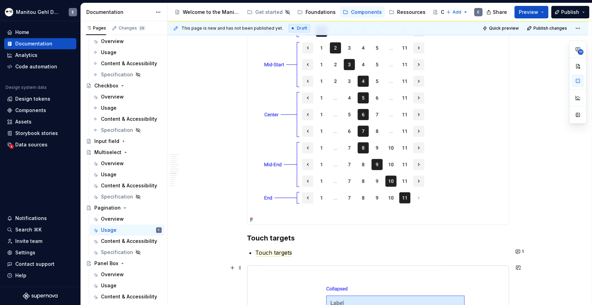
scroll to position [2727, 0]
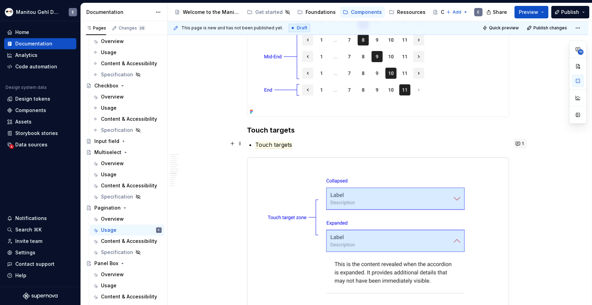
click at [517, 144] on button "1" at bounding box center [520, 144] width 14 height 10
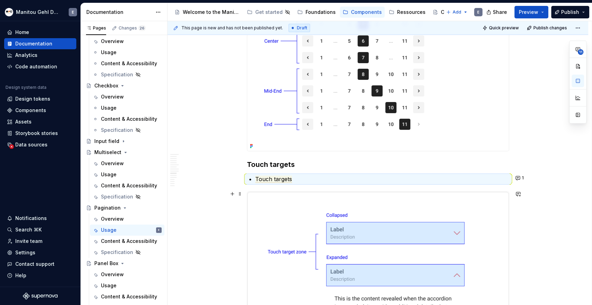
scroll to position [2689, 0]
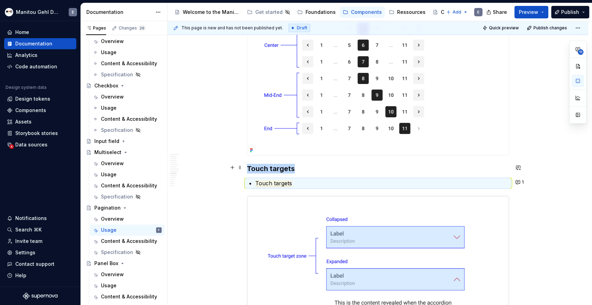
click at [296, 164] on h3 "Touch targets" at bounding box center [378, 169] width 262 height 10
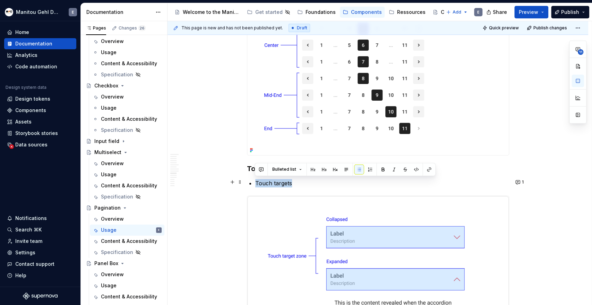
drag, startPoint x: 283, startPoint y: 184, endPoint x: 254, endPoint y: 183, distance: 29.2
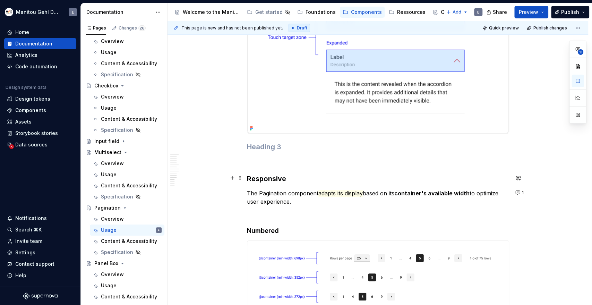
scroll to position [2920, 0]
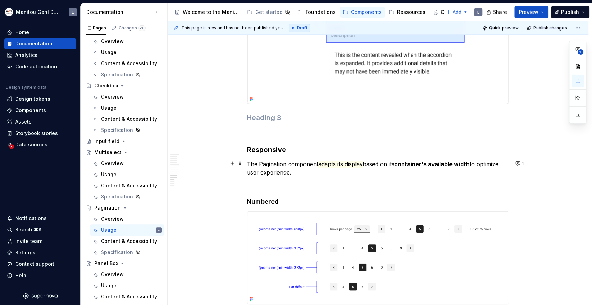
click at [347, 166] on span "adapts its display" at bounding box center [340, 164] width 44 height 7
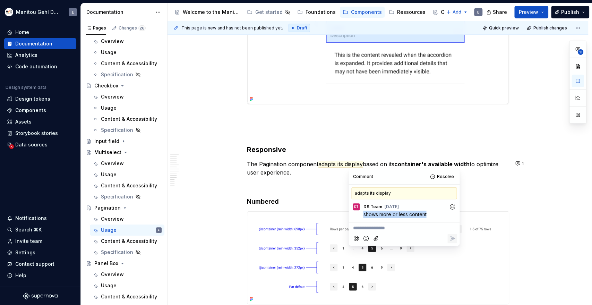
drag, startPoint x: 430, startPoint y: 215, endPoint x: 363, endPoint y: 216, distance: 67.3
click at [363, 216] on div "shows more or less content" at bounding box center [403, 214] width 105 height 7
copy span "shows more or less content"
click at [319, 160] on p "The Pagination component adapts its display based on its container's available …" at bounding box center [378, 168] width 262 height 17
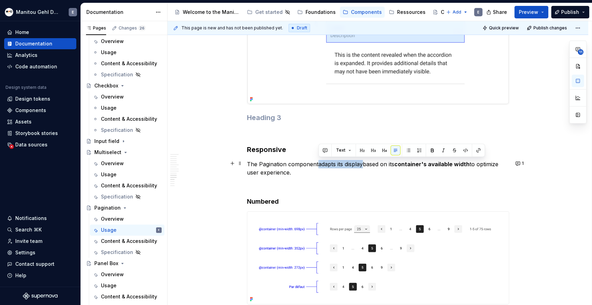
drag, startPoint x: 319, startPoint y: 161, endPoint x: 364, endPoint y: 165, distance: 44.9
click at [363, 165] on span "adapts its display" at bounding box center [340, 164] width 44 height 7
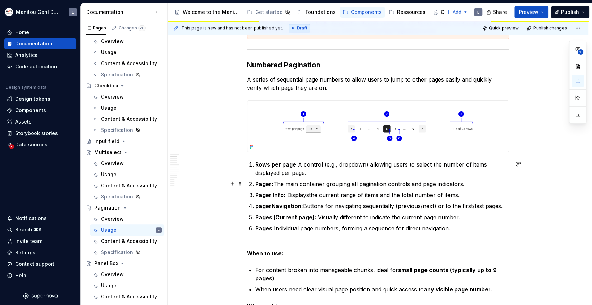
scroll to position [385, 0]
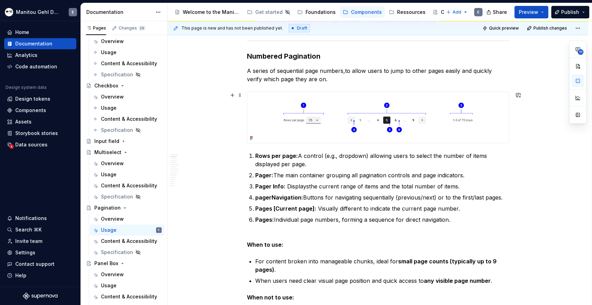
click at [560, 158] on div "This page is new and has not been published yet. Draft Quick preview Publish ch…" at bounding box center [380, 163] width 424 height 284
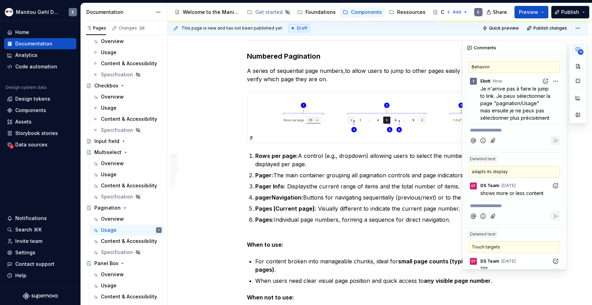
scroll to position [39, 0]
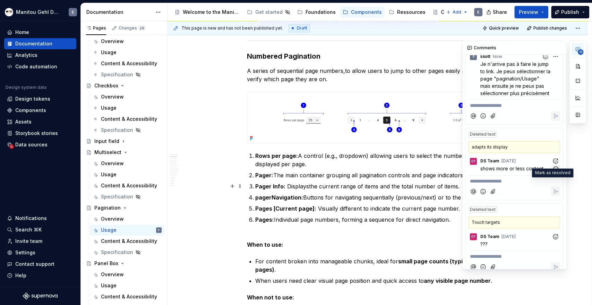
click at [553, 172] on icon "button" at bounding box center [556, 169] width 7 height 7
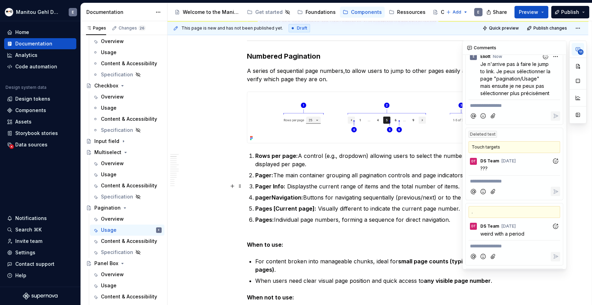
click at [553, 172] on icon "button" at bounding box center [556, 169] width 7 height 7
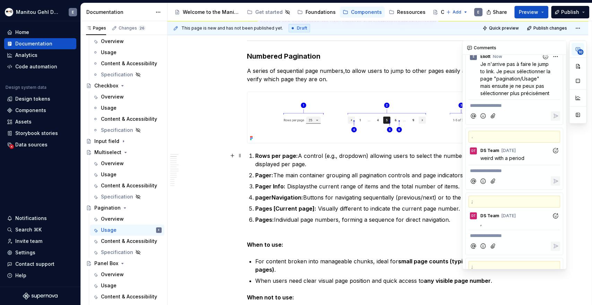
click at [509, 143] on div "." at bounding box center [515, 137] width 92 height 12
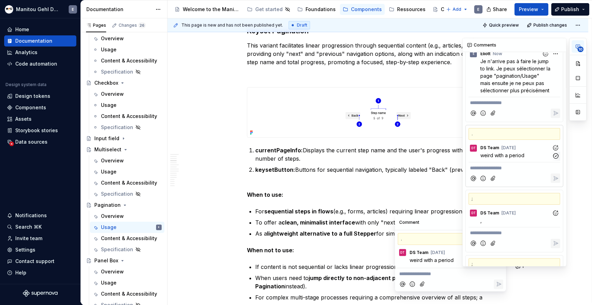
scroll to position [1292, 0]
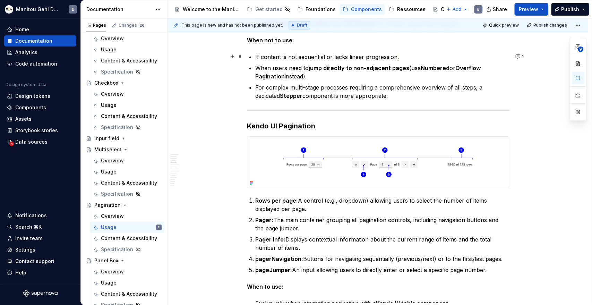
click at [411, 58] on p "If content is not sequential or lacks linear progression ." at bounding box center [382, 57] width 254 height 8
click at [416, 93] on p "For complex multi-stage processes requiring a comprehensive overview of all ste…" at bounding box center [382, 91] width 254 height 17
click at [313, 76] on p "When users need to jump directly to non-adjacent pages (use Numbered or Overflo…" at bounding box center [382, 72] width 254 height 17
click at [406, 59] on p "If content is not sequential or lacks linear progression ." at bounding box center [382, 57] width 254 height 8
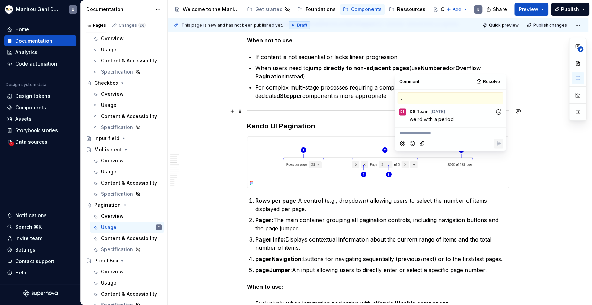
scroll to position [1176, 0]
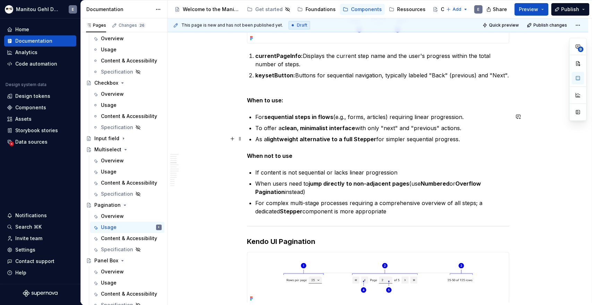
click at [462, 140] on p "As a lightweight alternative to a full Stepper for simpler sequential progress." at bounding box center [382, 139] width 254 height 8
click at [462, 125] on p "To offer a clean, minimalist interface with only "next" and "previous" actions." at bounding box center [382, 128] width 254 height 8
click at [465, 115] on p "For sequential steps in flows (e.g., forms, articles) requiring linear progress…" at bounding box center [382, 117] width 254 height 8
click at [580, 49] on span "9" at bounding box center [581, 49] width 6 height 6
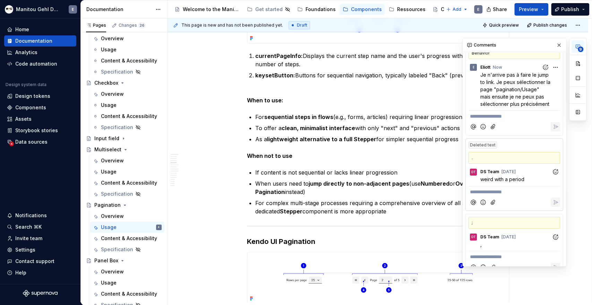
scroll to position [39, 0]
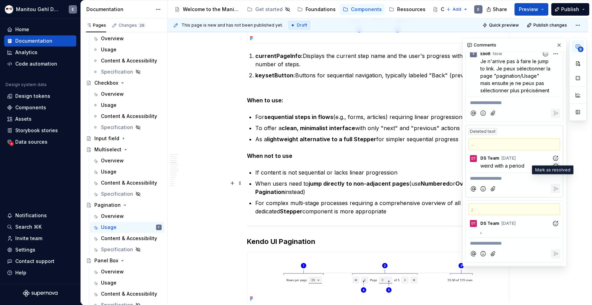
click at [553, 170] on icon "button" at bounding box center [556, 166] width 7 height 7
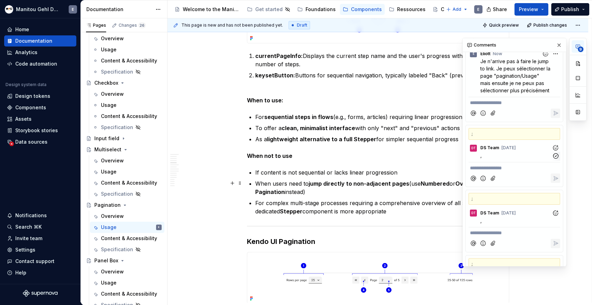
click at [543, 159] on p "," at bounding box center [515, 155] width 71 height 7
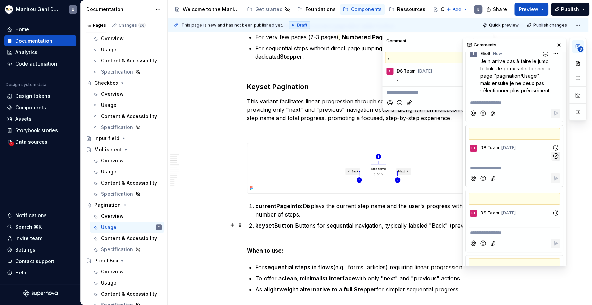
scroll to position [1018, 0]
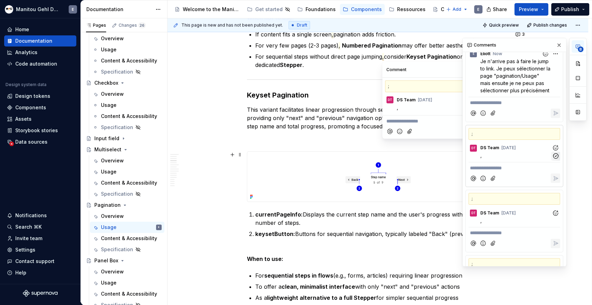
click at [553, 159] on icon "button" at bounding box center [556, 156] width 7 height 7
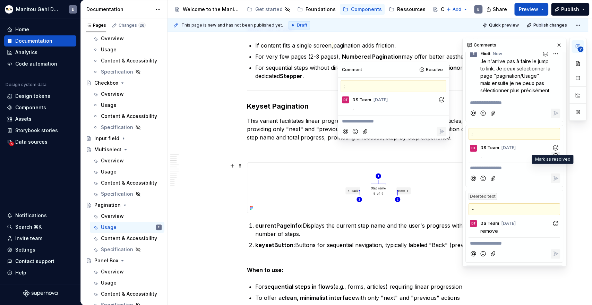
click at [553, 158] on icon "button" at bounding box center [555, 155] width 5 height 5
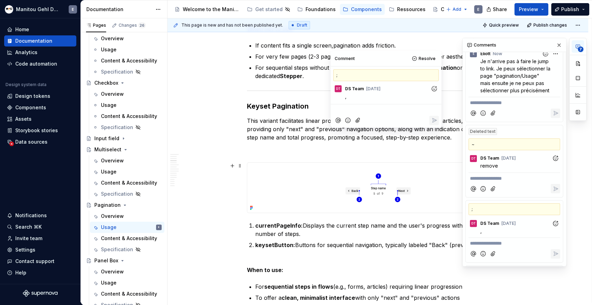
scroll to position [996, 0]
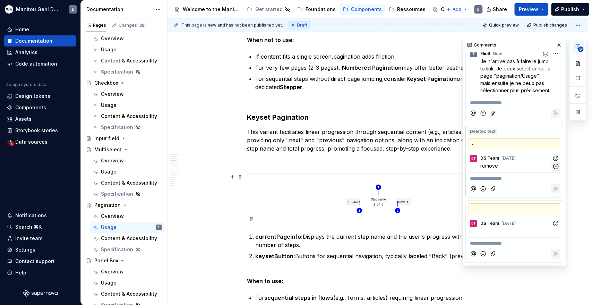
click at [553, 170] on icon "button" at bounding box center [556, 166] width 7 height 7
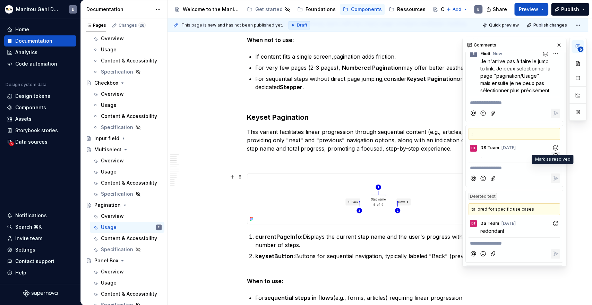
click at [553, 159] on icon "button" at bounding box center [556, 156] width 7 height 7
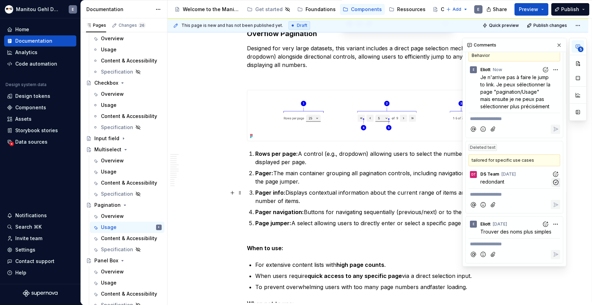
scroll to position [640, 0]
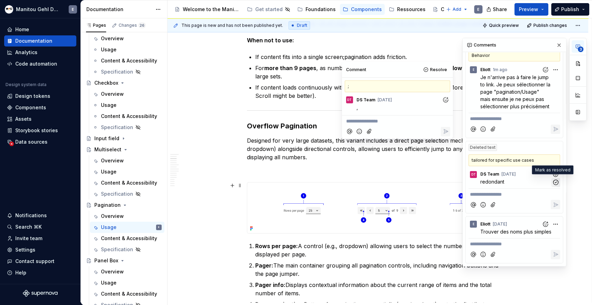
click at [553, 182] on icon "button" at bounding box center [556, 182] width 7 height 7
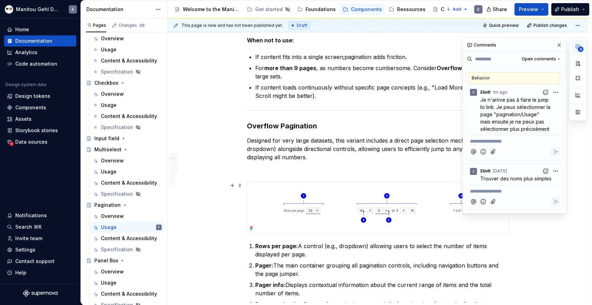
scroll to position [0, 0]
click at [529, 177] on span "Trouver des noms plus simples" at bounding box center [515, 179] width 71 height 6
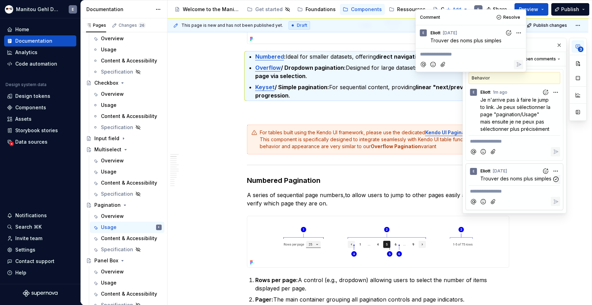
scroll to position [258, 0]
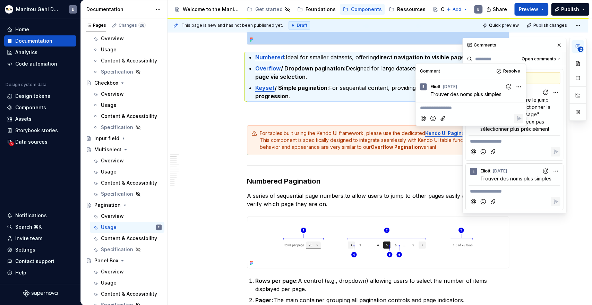
click at [413, 180] on h3 "Numbered Pagination" at bounding box center [378, 181] width 262 height 10
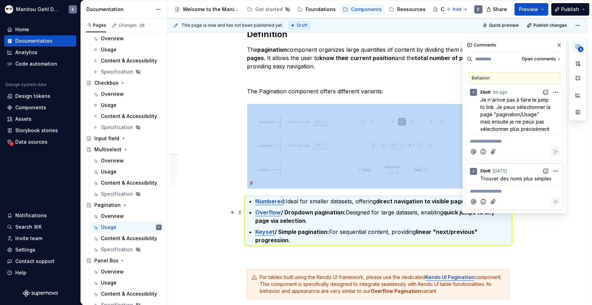
scroll to position [103, 0]
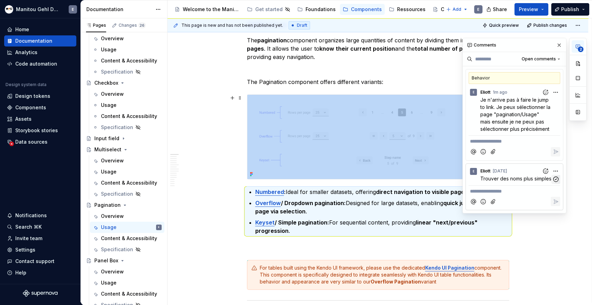
click at [553, 179] on icon "button" at bounding box center [556, 179] width 7 height 7
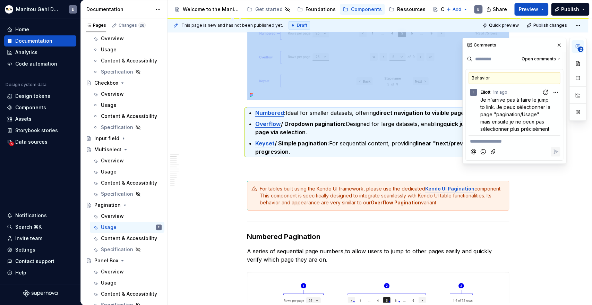
scroll to position [258, 0]
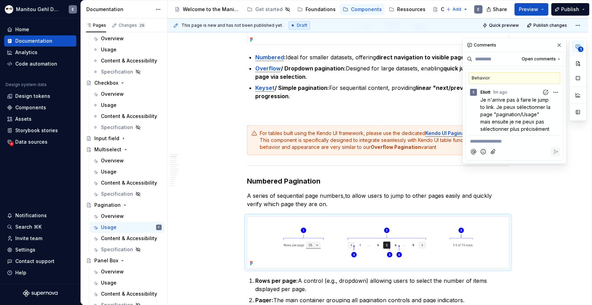
click at [543, 75] on div "Behavior" at bounding box center [515, 78] width 92 height 12
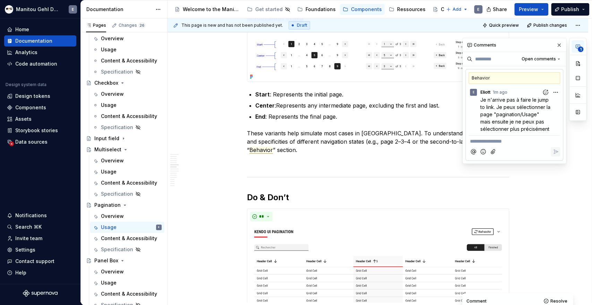
scroll to position [1761, 0]
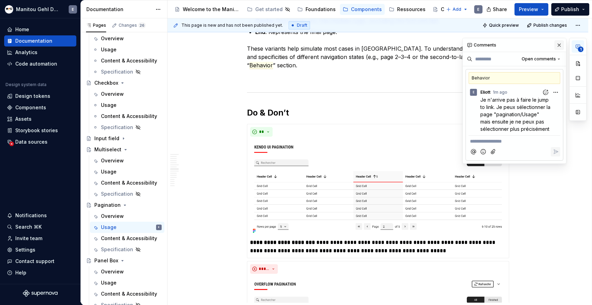
click at [561, 43] on button "button" at bounding box center [559, 45] width 10 height 10
type textarea "*"
